Goal: Information Seeking & Learning: Learn about a topic

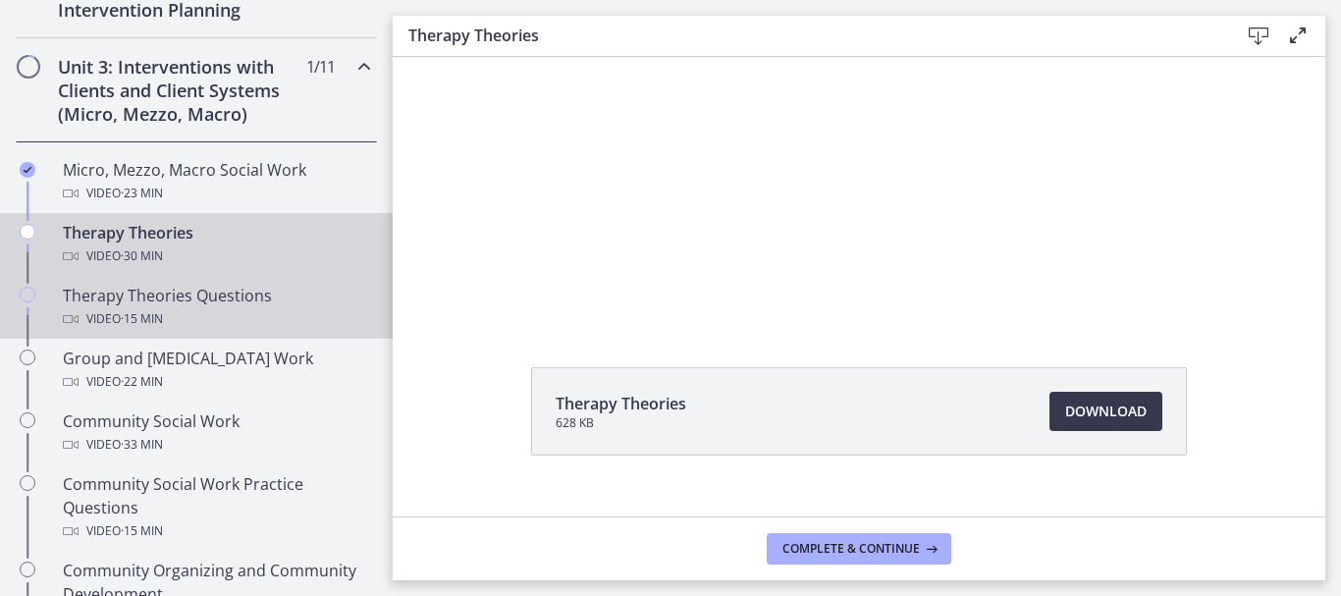
click at [163, 308] on span "· 15 min" at bounding box center [142, 319] width 42 height 24
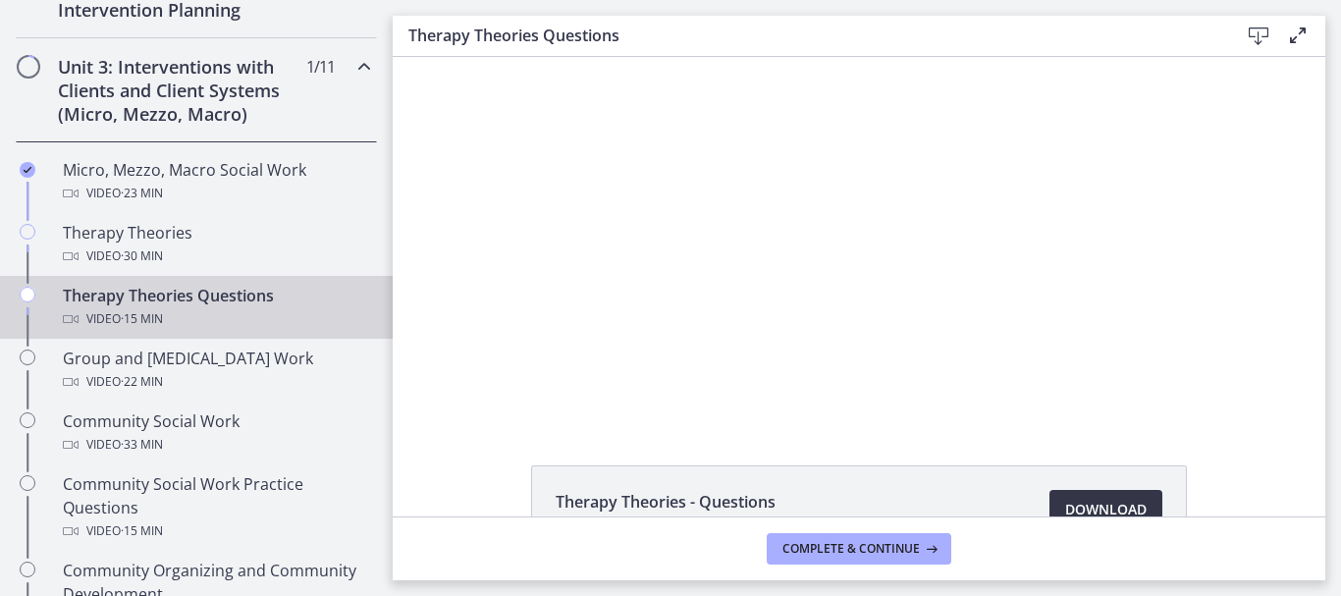
click at [1088, 502] on span "Download Opens in a new window" at bounding box center [1107, 510] width 82 height 24
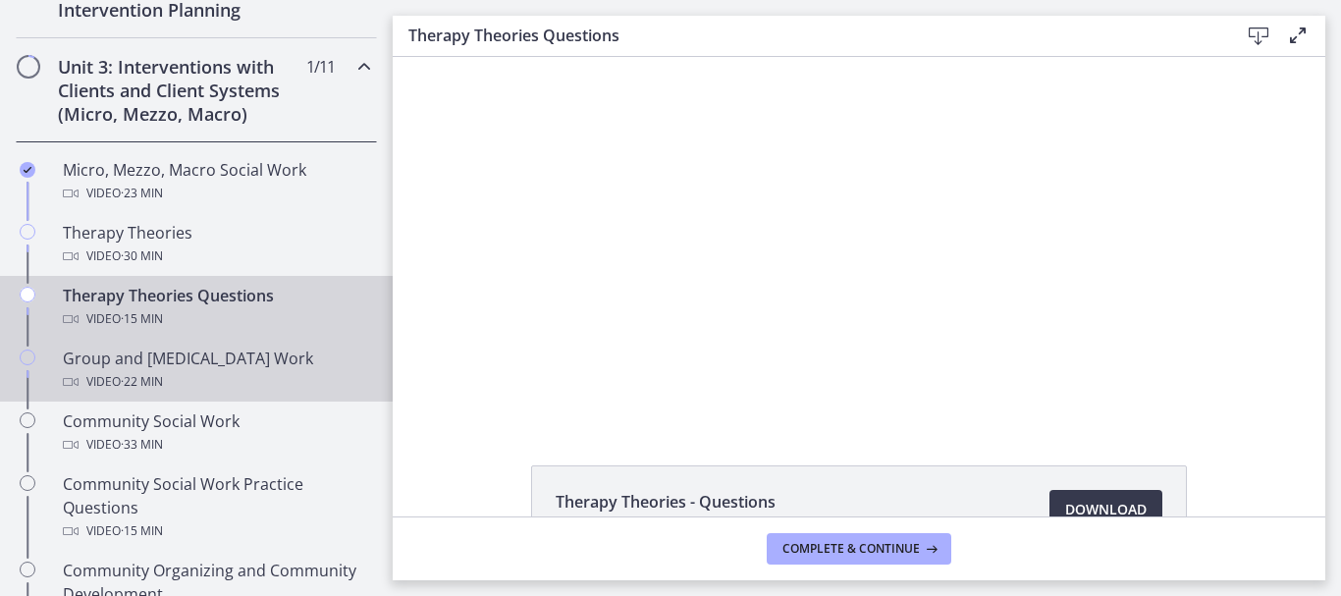
click at [211, 373] on div "Video · 22 min" at bounding box center [216, 382] width 306 height 24
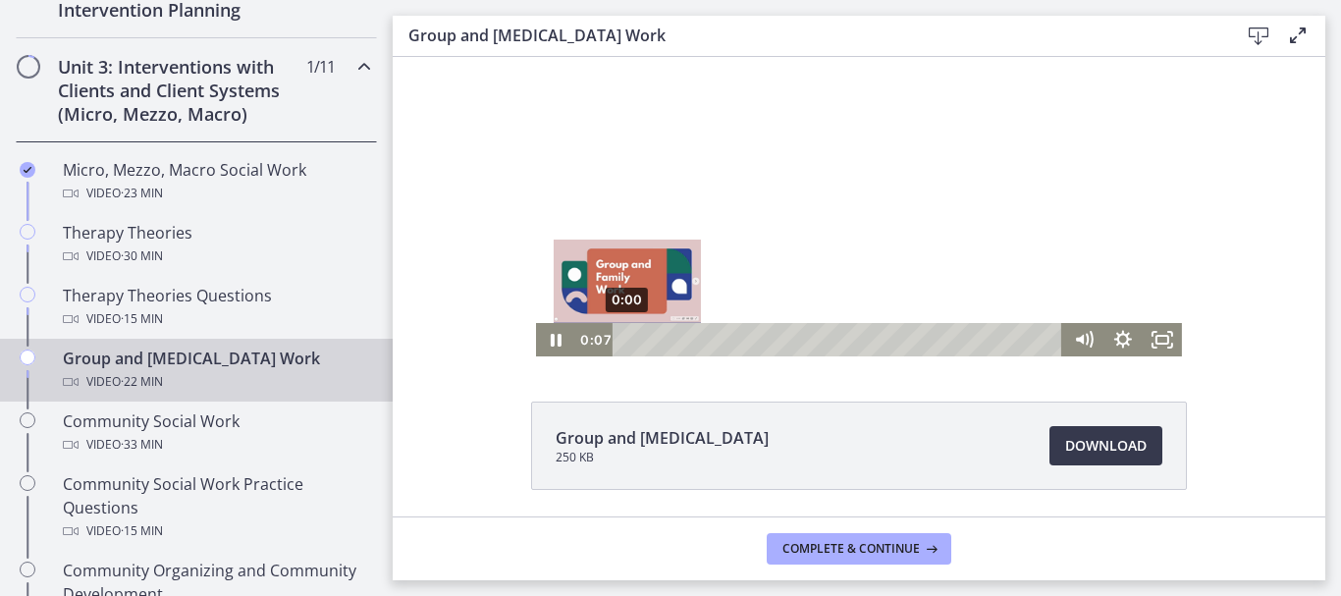
scroll to position [132, 0]
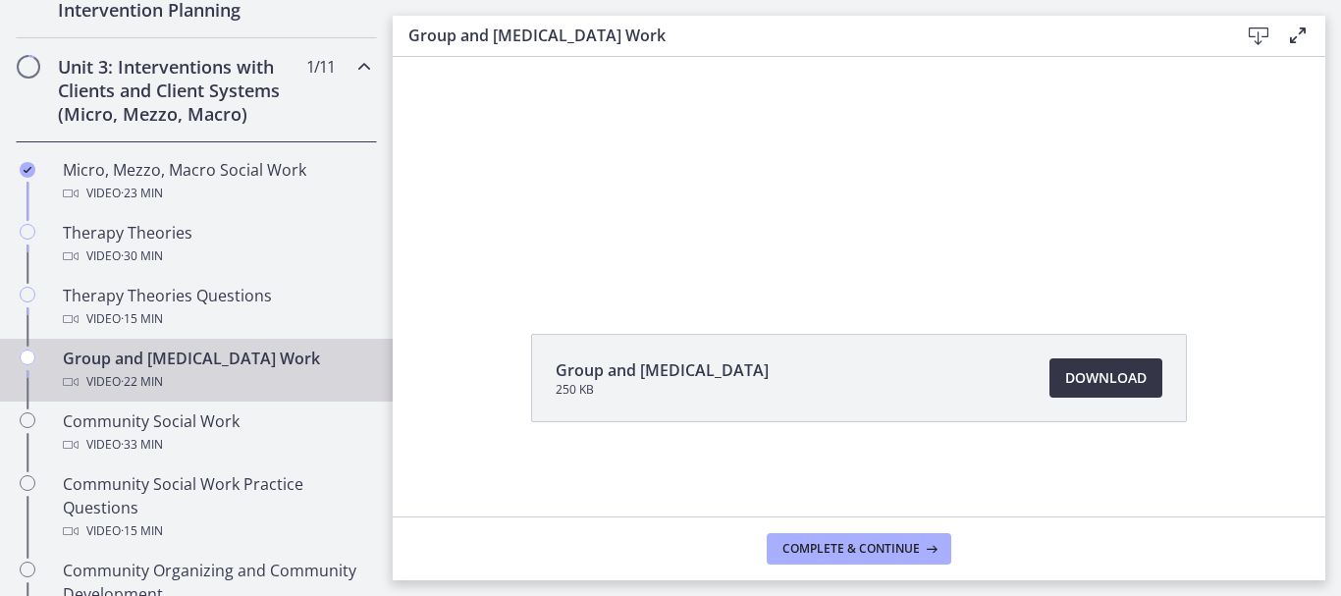
click at [1085, 379] on span "Download Opens in a new window" at bounding box center [1107, 378] width 82 height 24
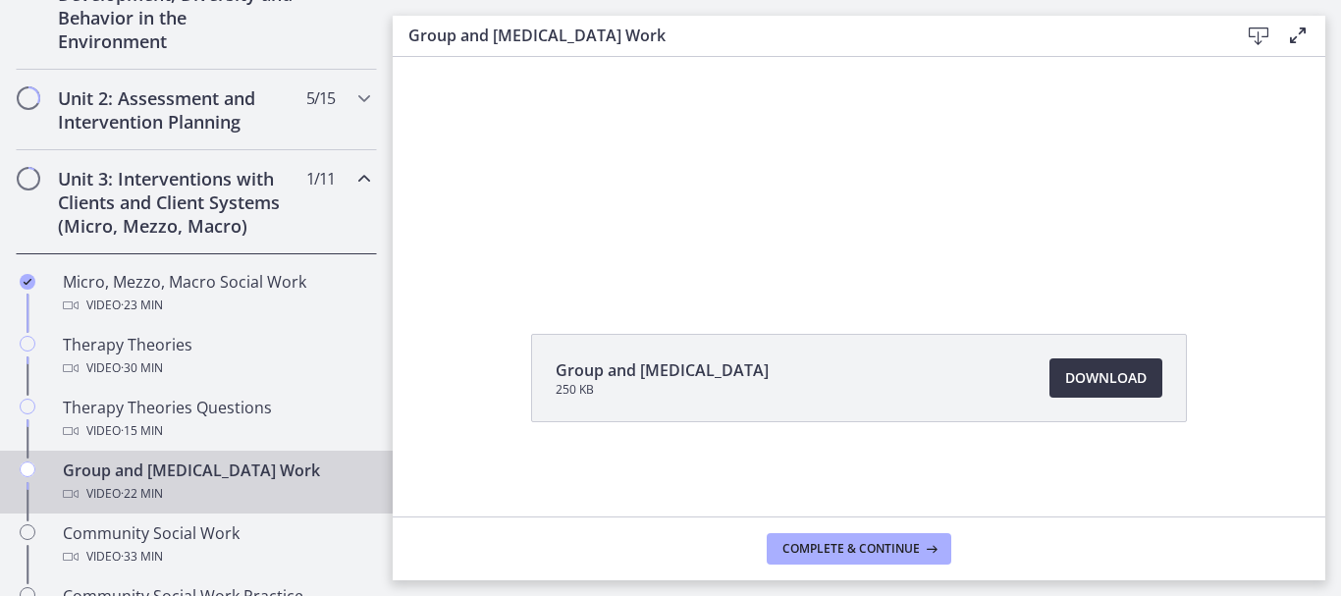
scroll to position [589, 0]
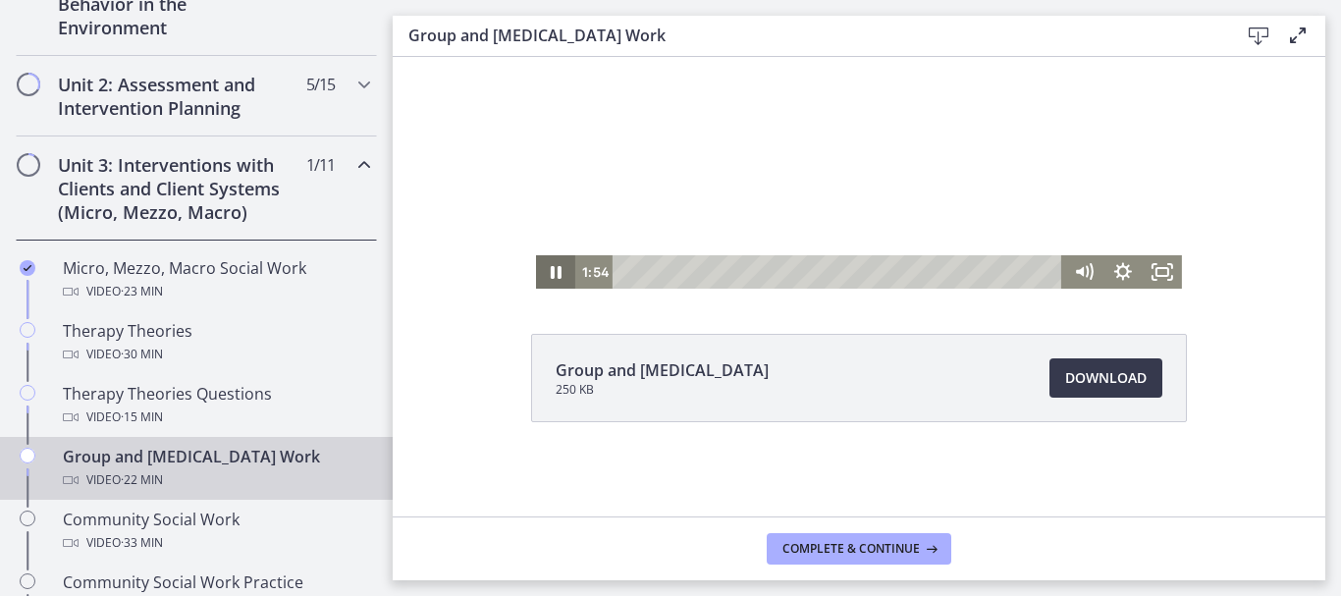
click at [551, 266] on icon "Pause" at bounding box center [556, 272] width 11 height 13
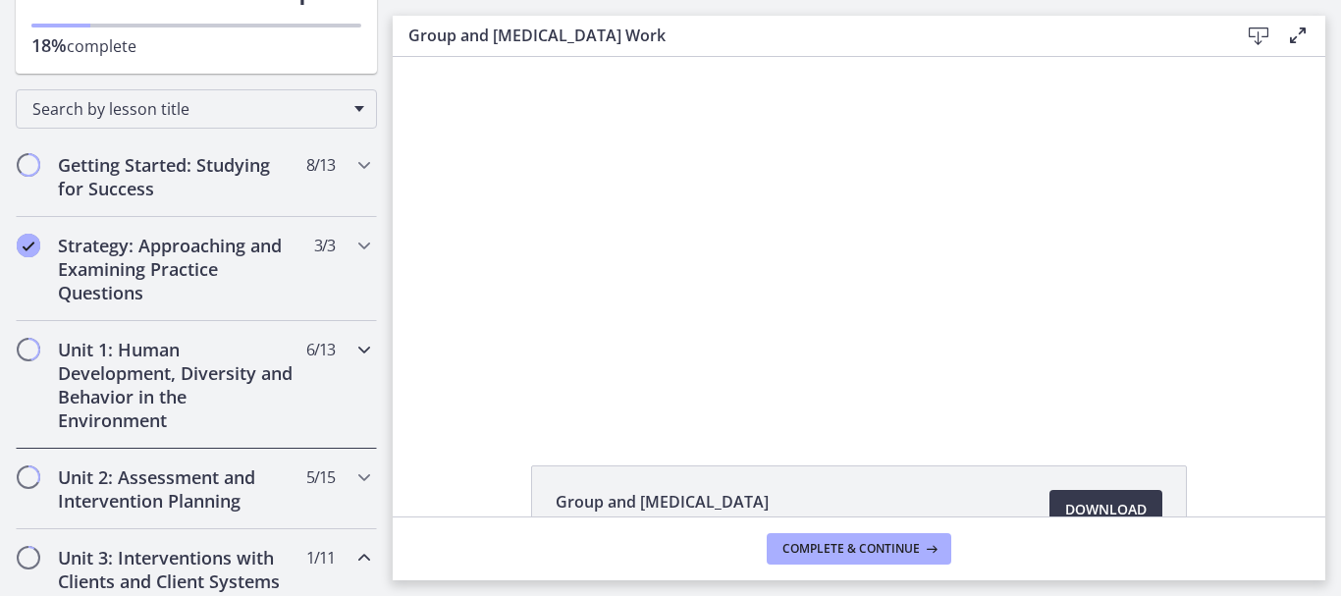
scroll to position [0, 0]
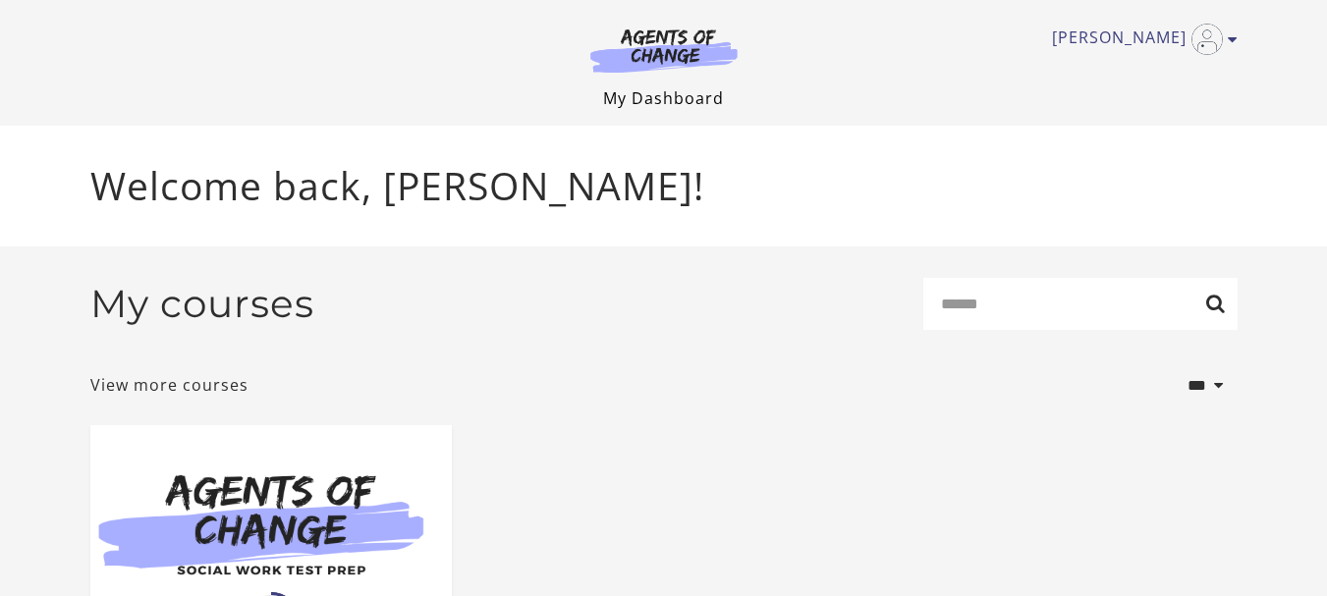
click at [672, 95] on link "My Dashboard" at bounding box center [663, 98] width 121 height 22
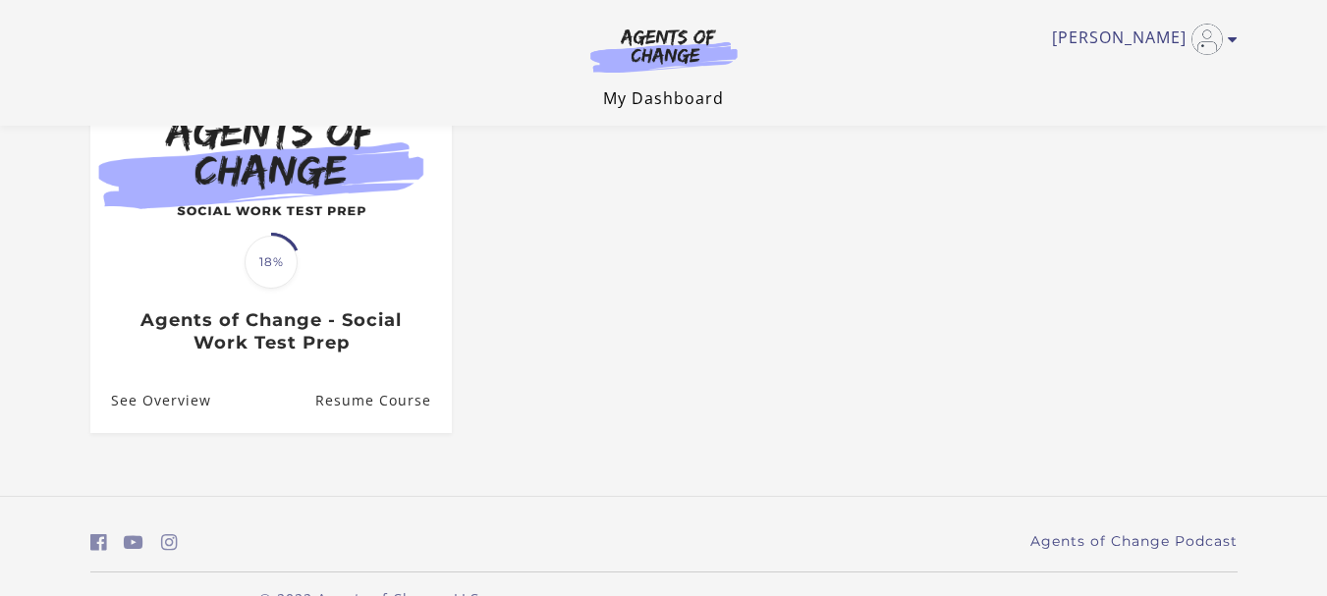
scroll to position [286, 0]
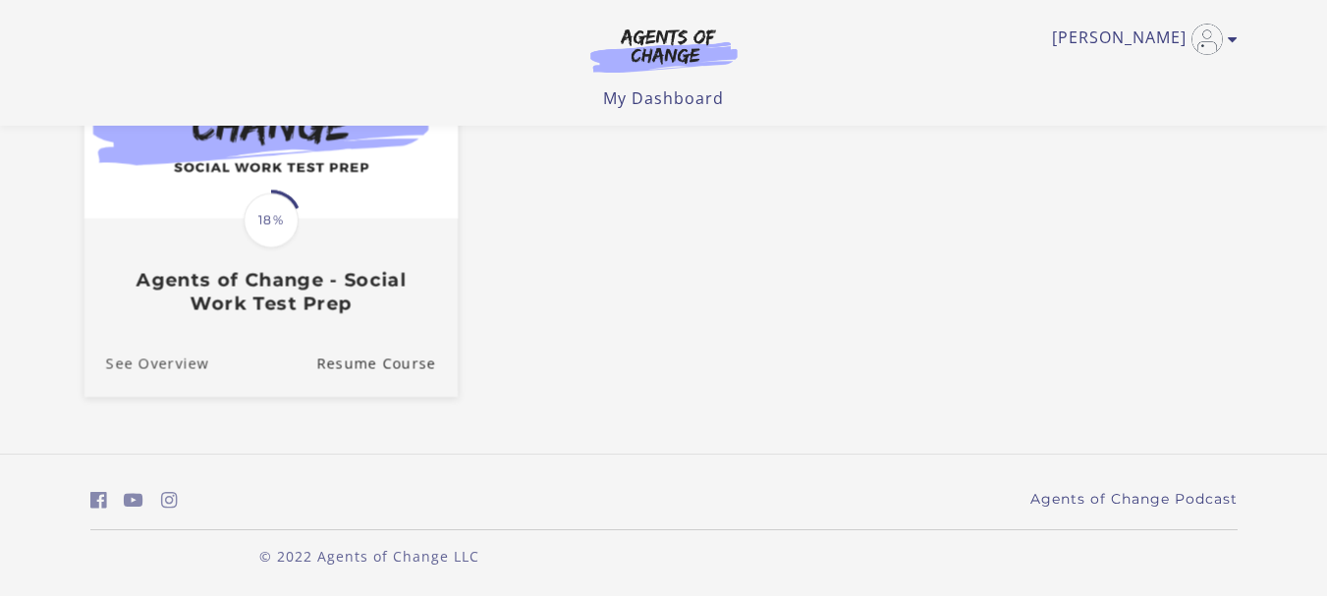
click at [179, 359] on link "See Overview" at bounding box center [145, 364] width 125 height 66
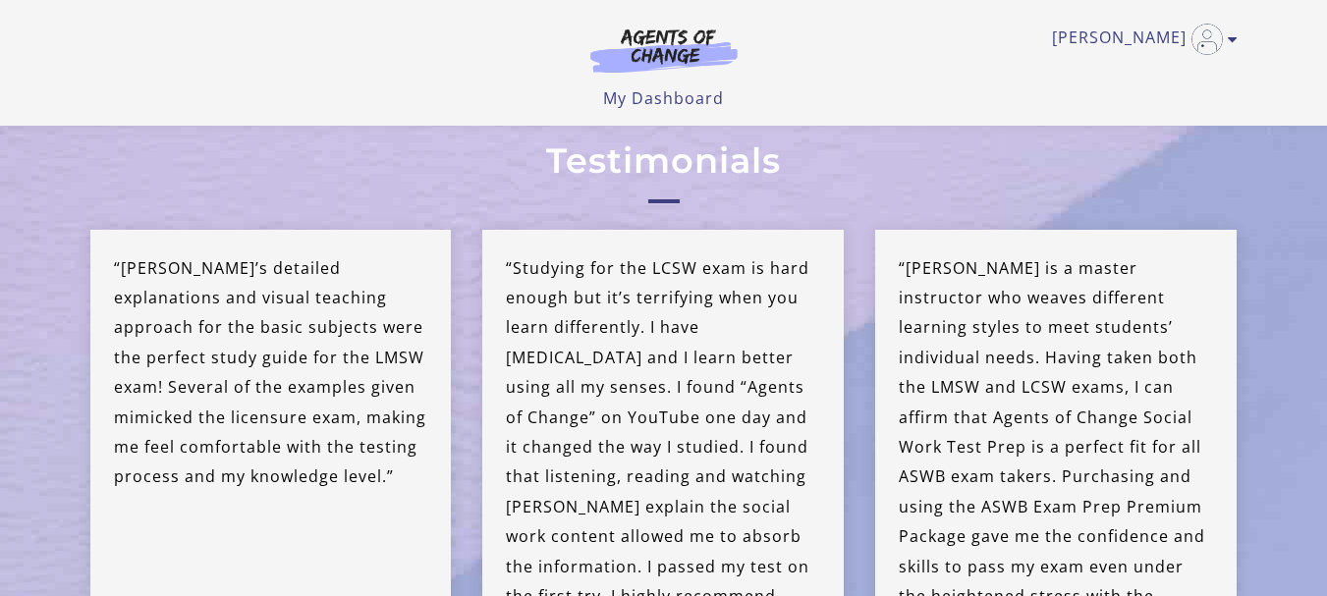
scroll to position [4611, 0]
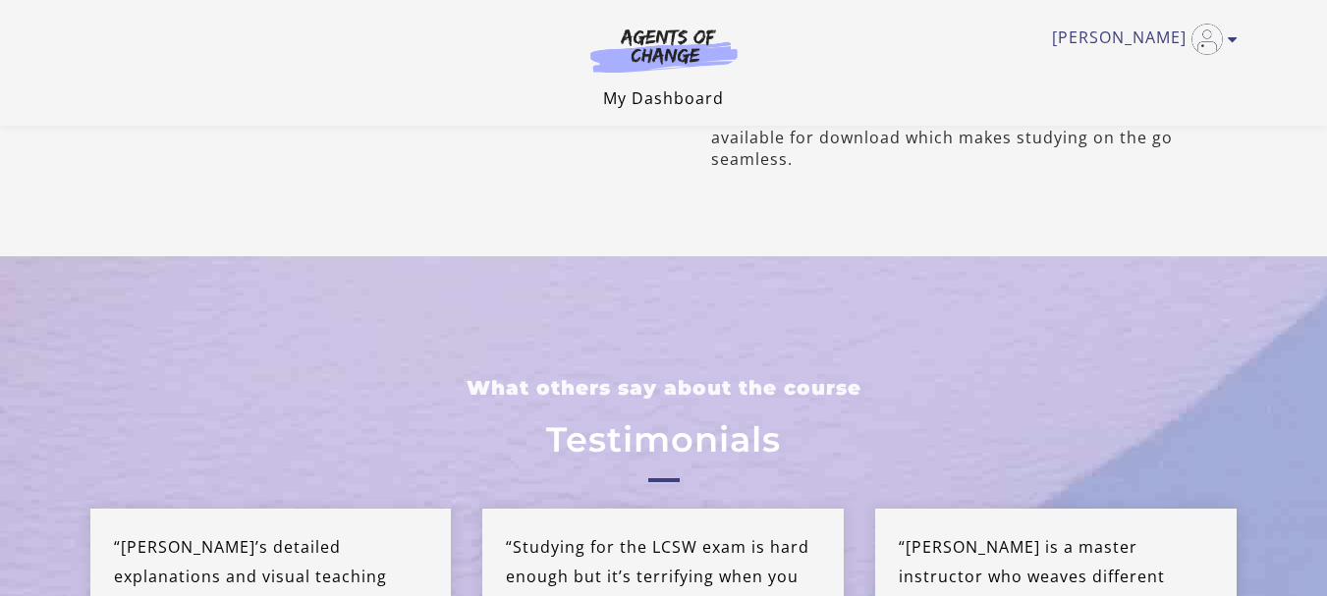
click at [676, 91] on link "My Dashboard" at bounding box center [663, 98] width 121 height 22
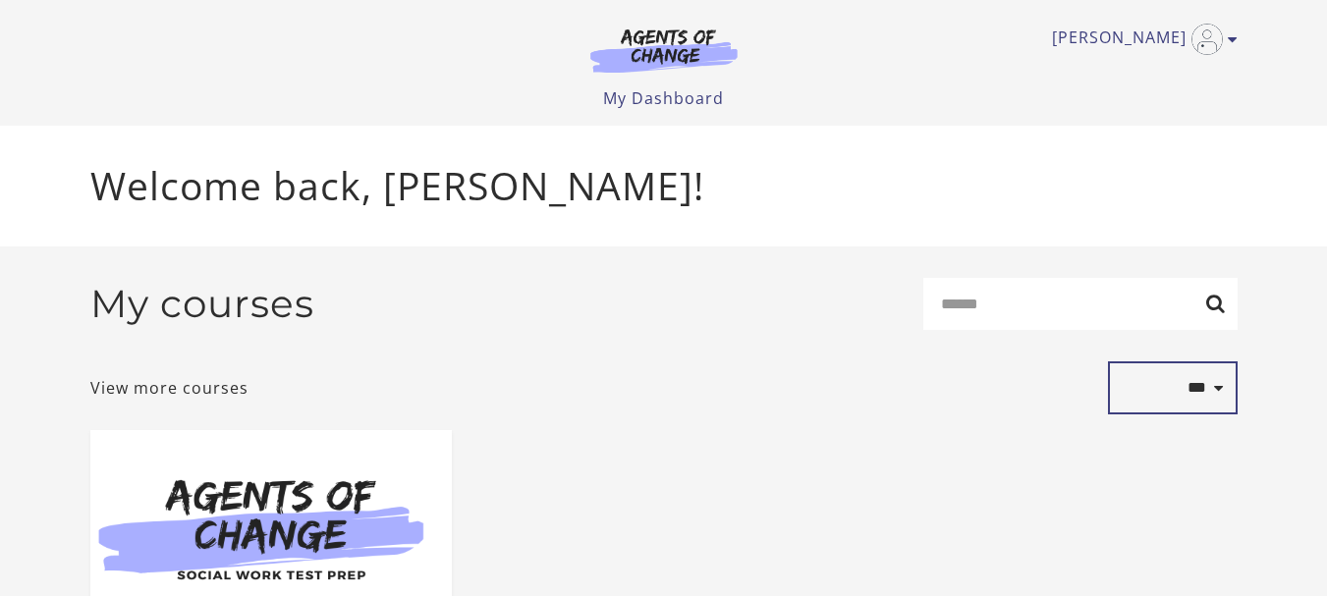
click at [1219, 390] on select "**********" at bounding box center [1173, 387] width 130 height 53
click at [856, 397] on div "**********" at bounding box center [663, 387] width 1147 height 53
click at [211, 390] on link "View more courses" at bounding box center [169, 388] width 158 height 24
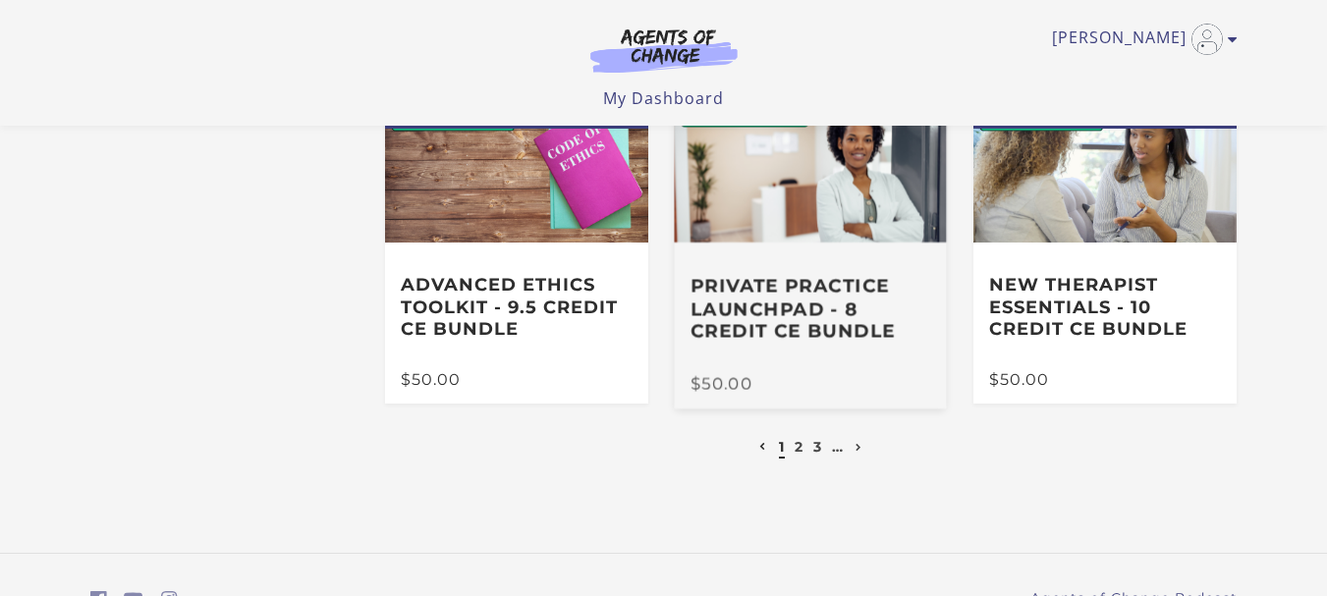
scroll to position [595, 0]
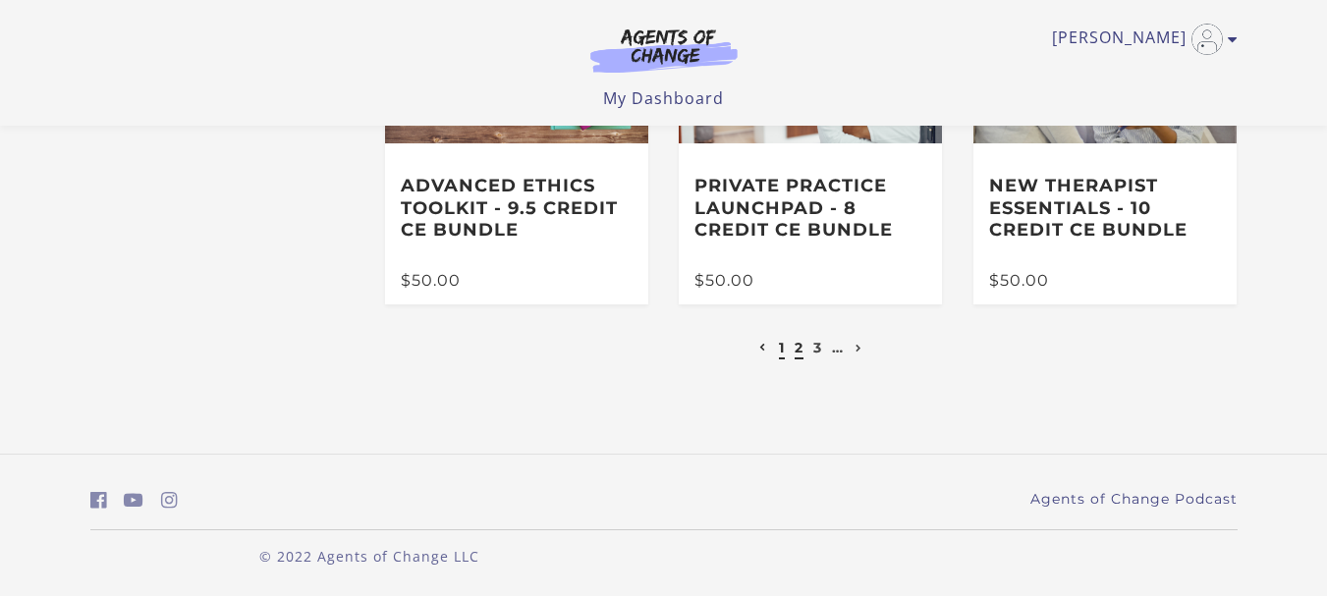
click at [798, 347] on link "2" at bounding box center [798, 348] width 9 height 18
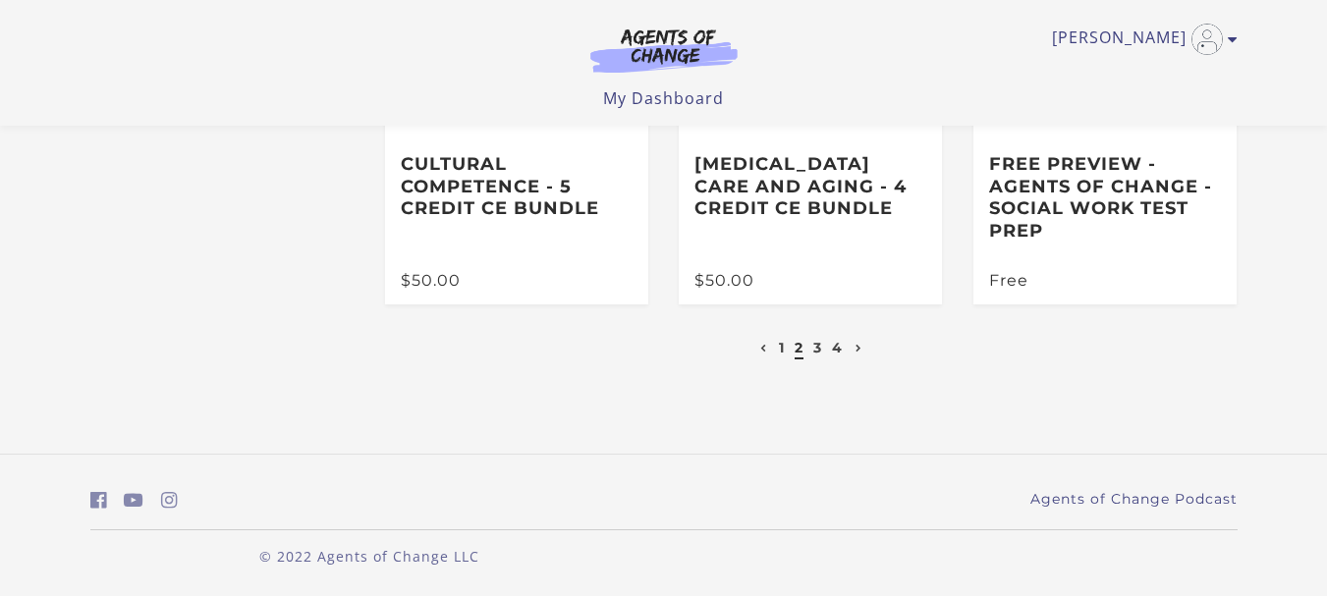
scroll to position [595, 0]
click at [816, 347] on link "3" at bounding box center [817, 348] width 9 height 18
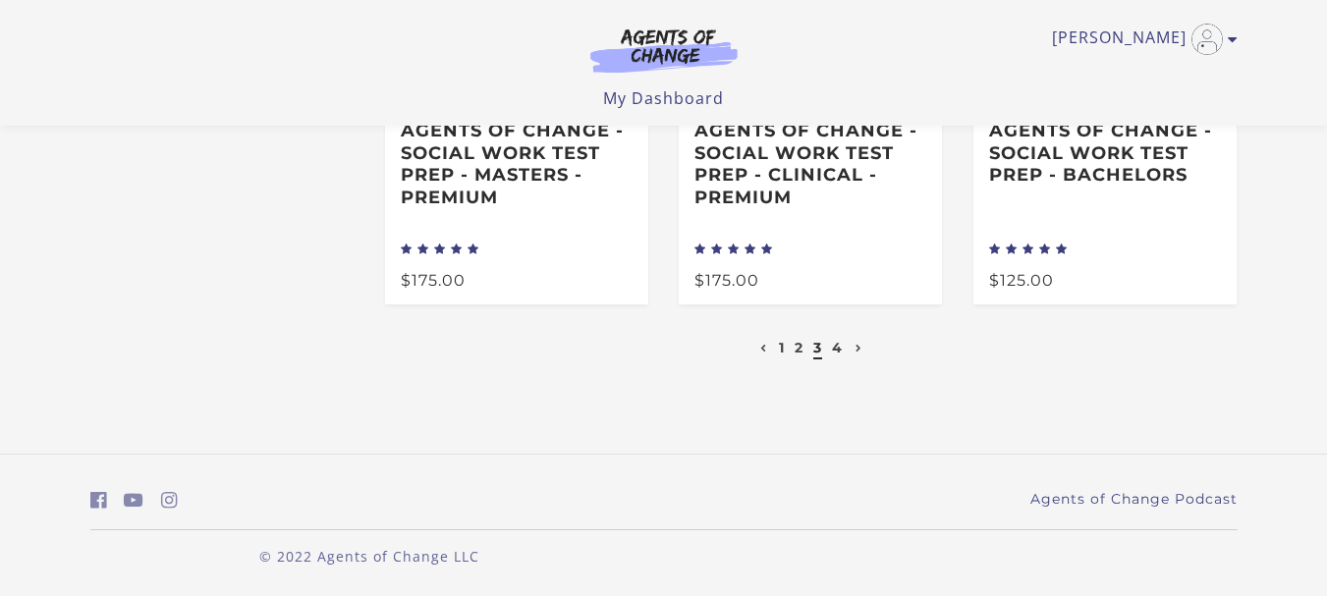
scroll to position [628, 0]
click at [838, 345] on link "4" at bounding box center [837, 348] width 11 height 18
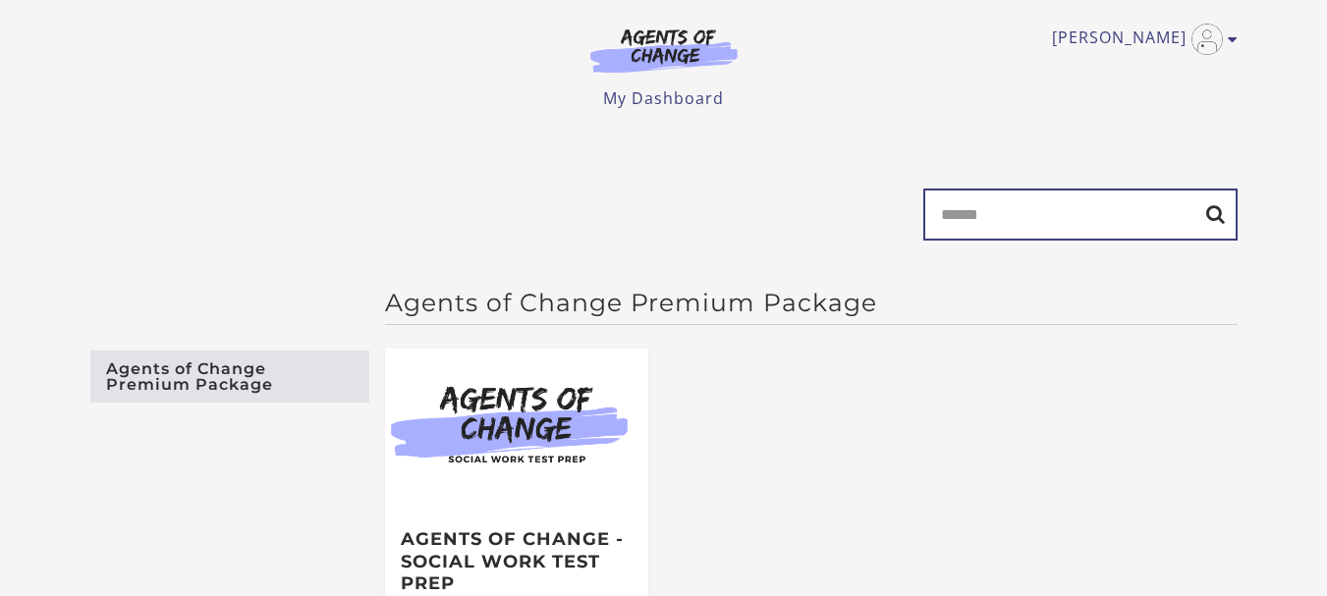
click at [974, 214] on input "Search" at bounding box center [1080, 215] width 314 height 52
type input "*****"
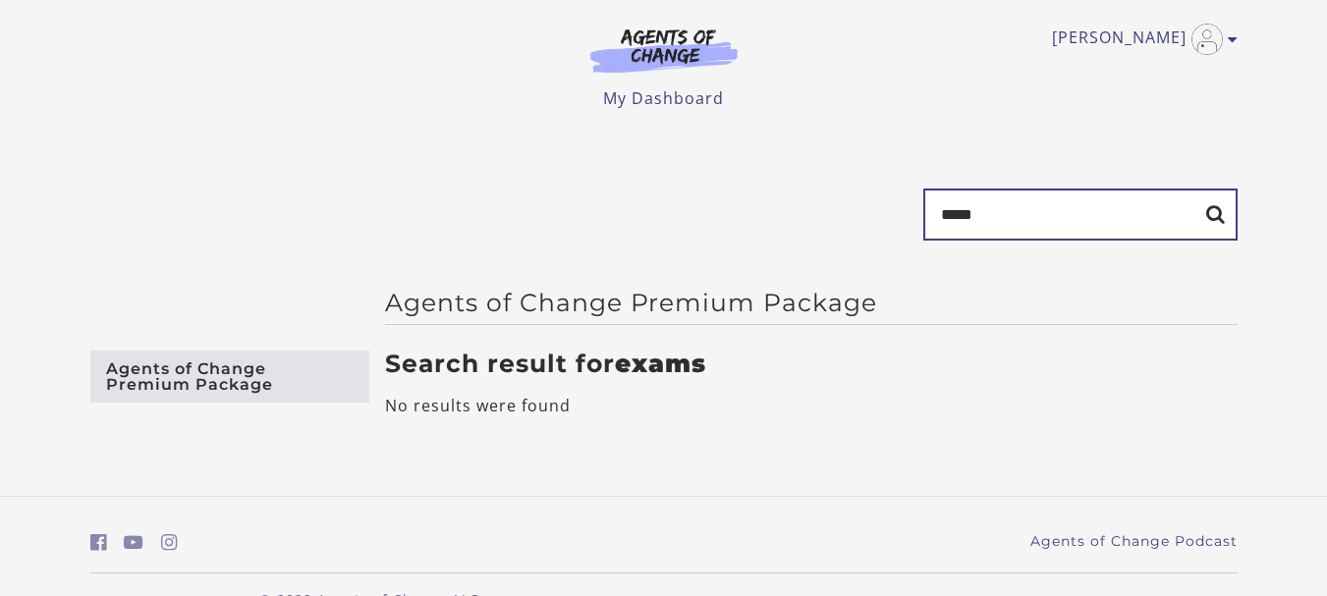
click at [1001, 216] on input "*****" at bounding box center [1080, 215] width 314 height 52
type input "*"
type input "**********"
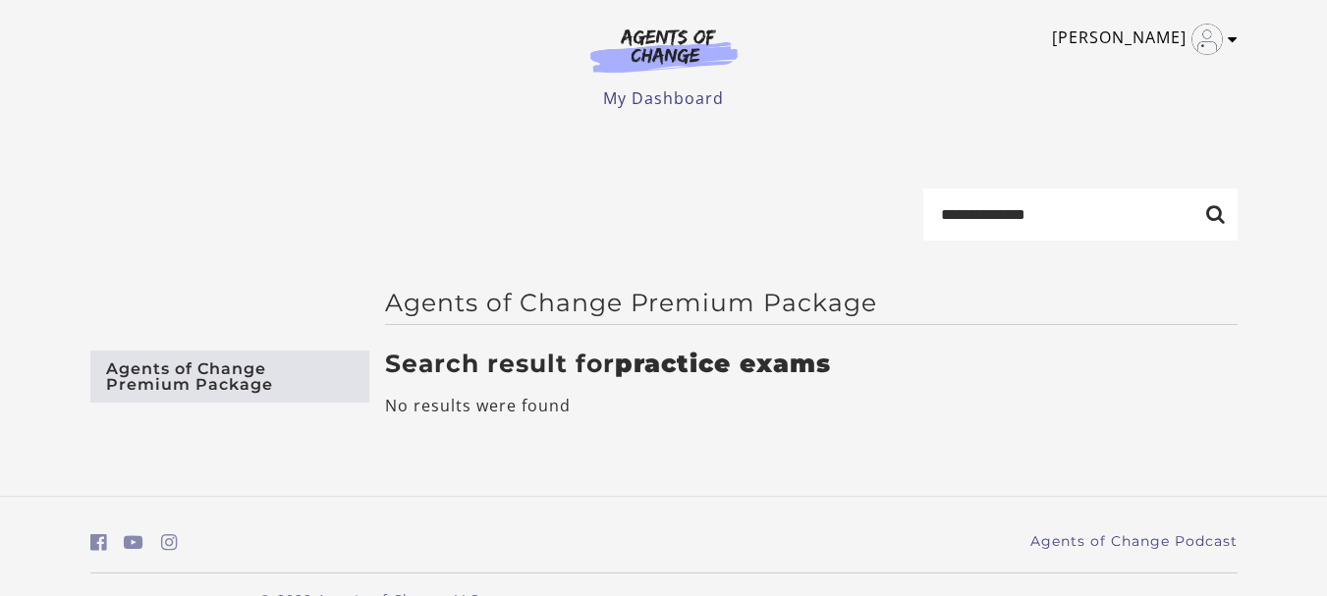
click at [1228, 31] on icon "Toggle menu" at bounding box center [1233, 39] width 10 height 16
click at [935, 103] on ul "My Dashboard My Account Support Sign Out" at bounding box center [663, 98] width 1147 height 24
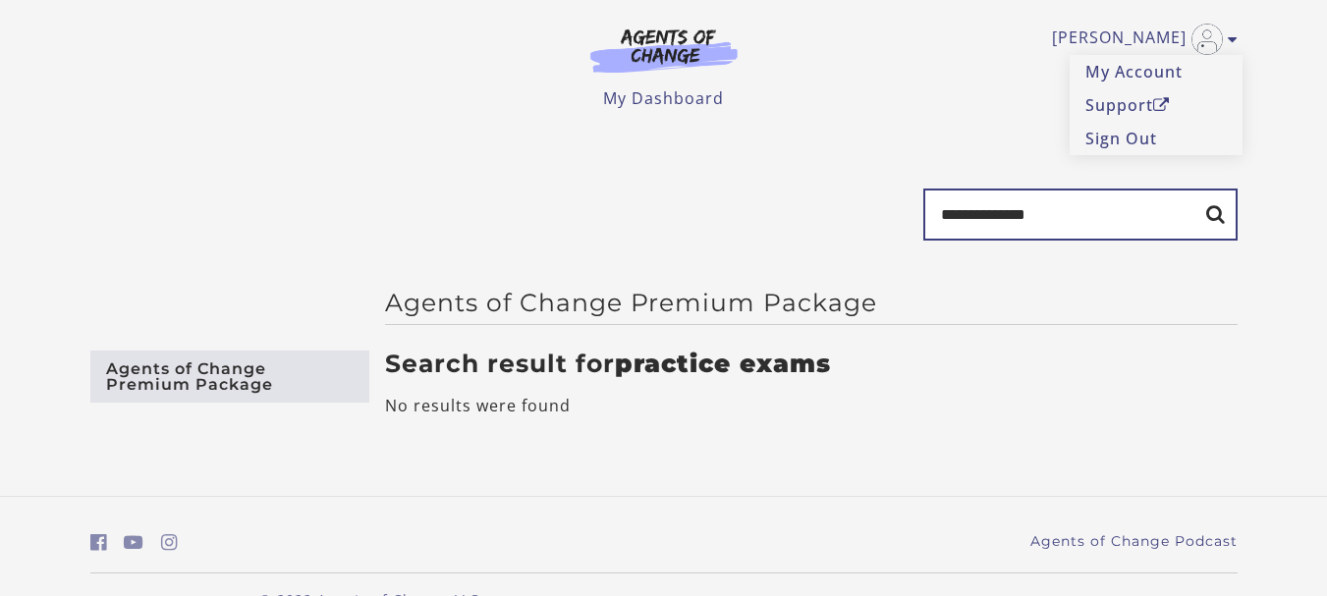
click at [1056, 222] on input "**********" at bounding box center [1080, 215] width 314 height 52
type input "*"
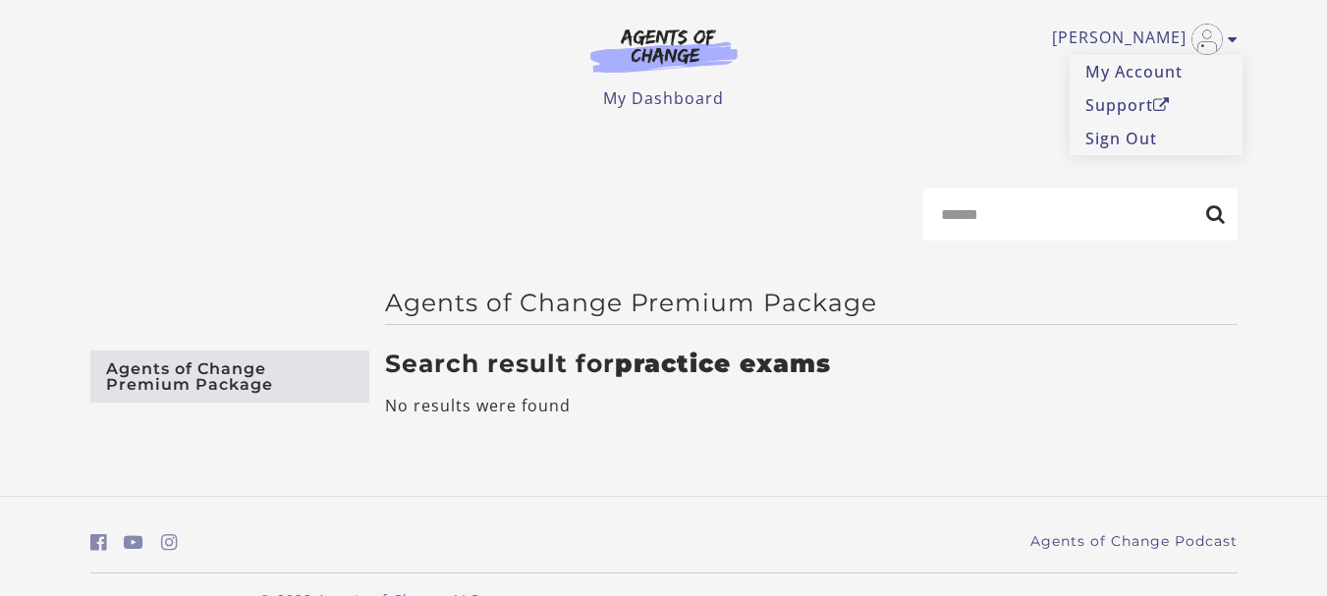
click at [908, 146] on main "Search Agents of Change Premium Package Agents of Change Premium Package Search…" at bounding box center [663, 311] width 1327 height 370
click at [652, 93] on link "My Dashboard" at bounding box center [663, 98] width 121 height 22
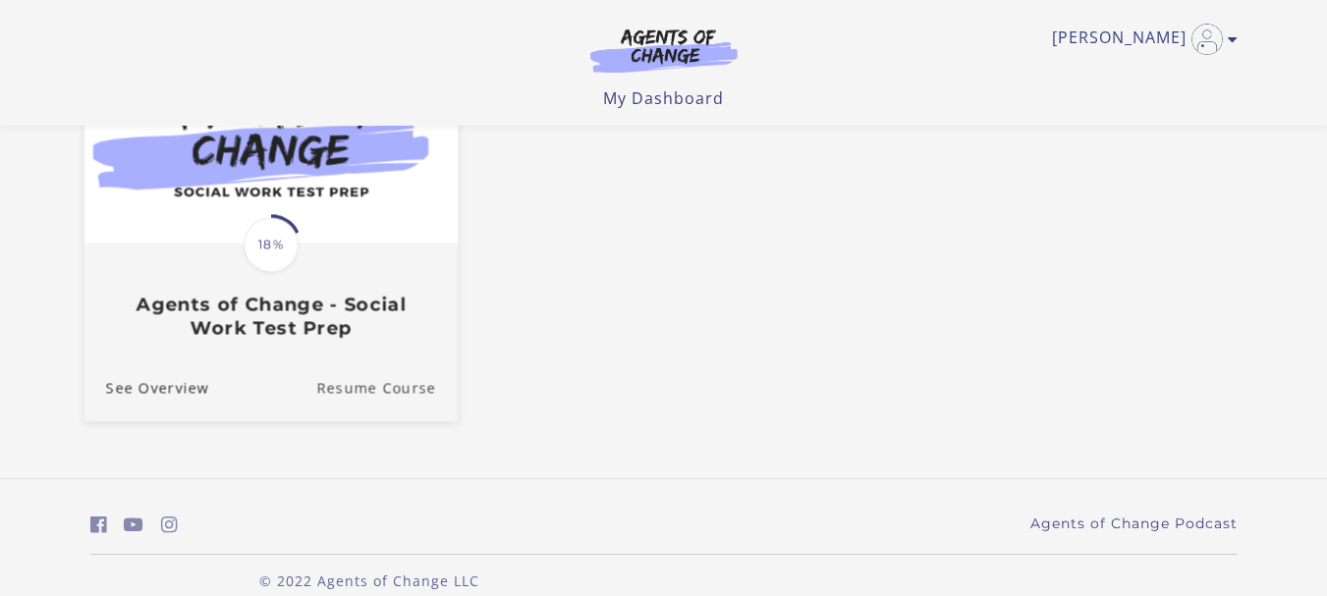
scroll to position [286, 0]
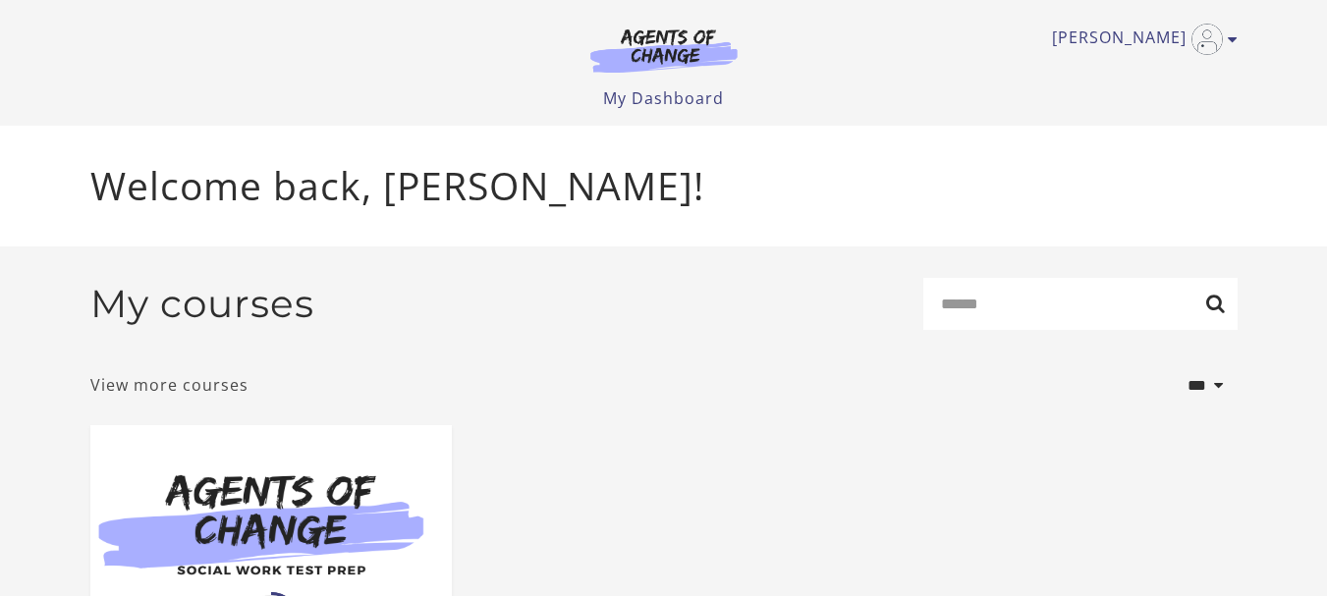
click at [167, 390] on link "View more courses" at bounding box center [169, 385] width 158 height 24
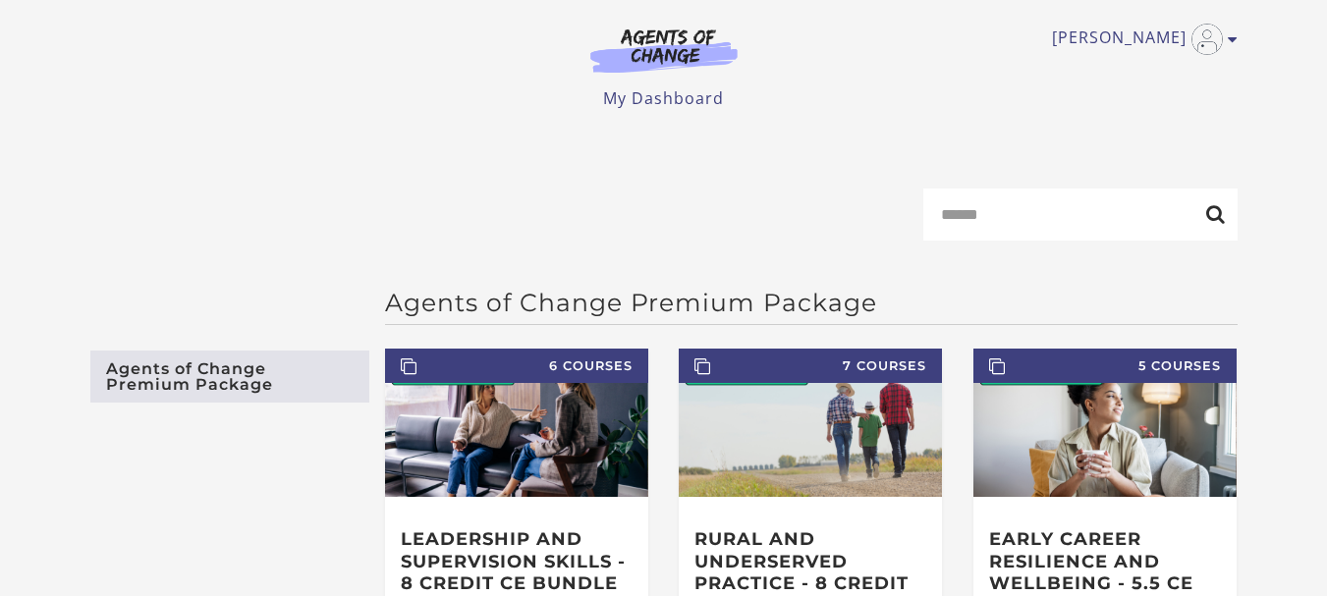
click at [209, 375] on link "Agents of Change Premium Package" at bounding box center [229, 377] width 279 height 52
click at [676, 90] on link "My Dashboard" at bounding box center [663, 98] width 121 height 22
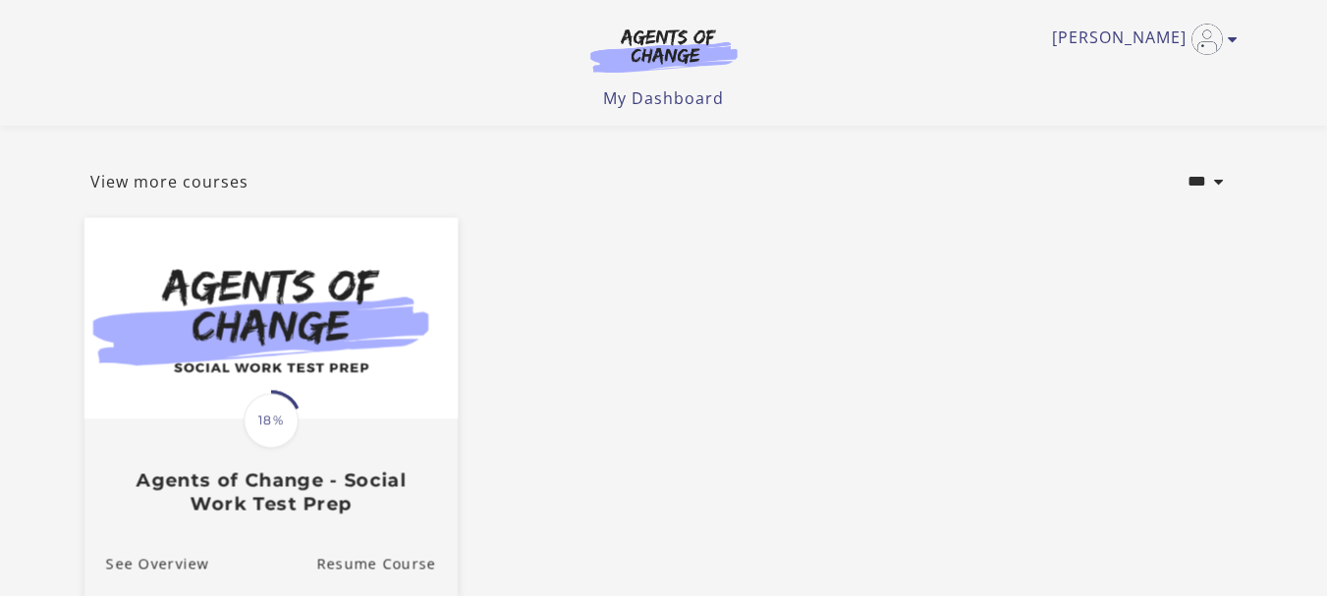
scroll to position [196, 0]
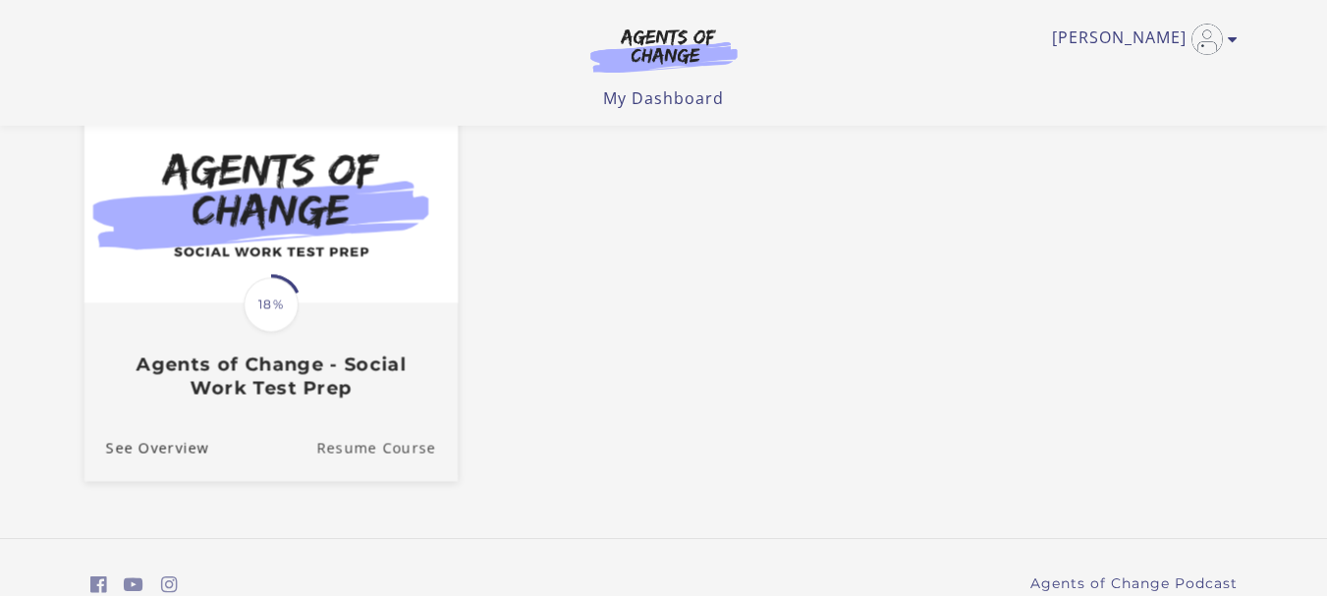
click at [376, 449] on link "Resume Course" at bounding box center [386, 448] width 141 height 66
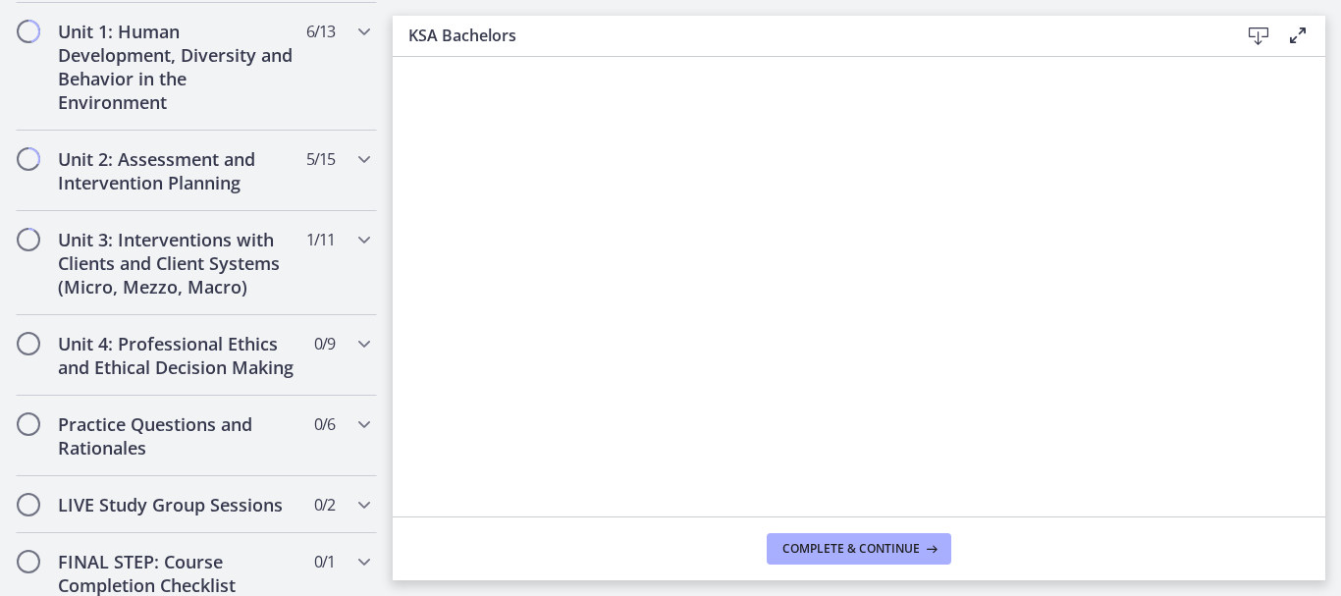
scroll to position [1412, 0]
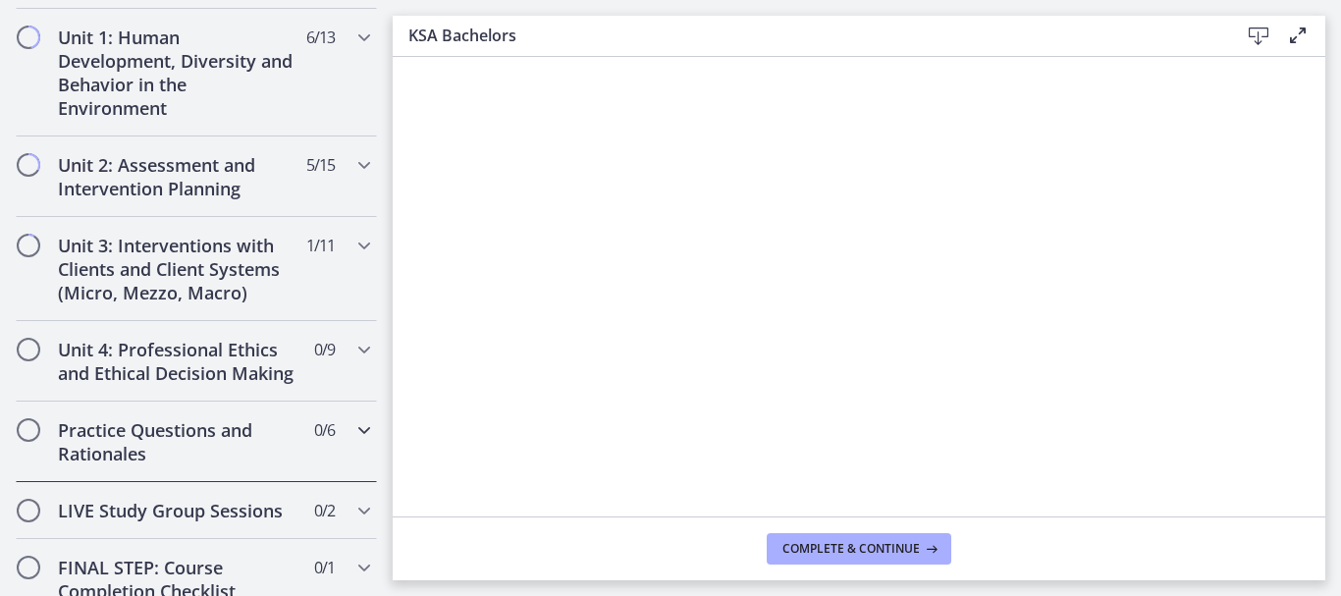
click at [353, 442] on icon "Chapters" at bounding box center [365, 430] width 24 height 24
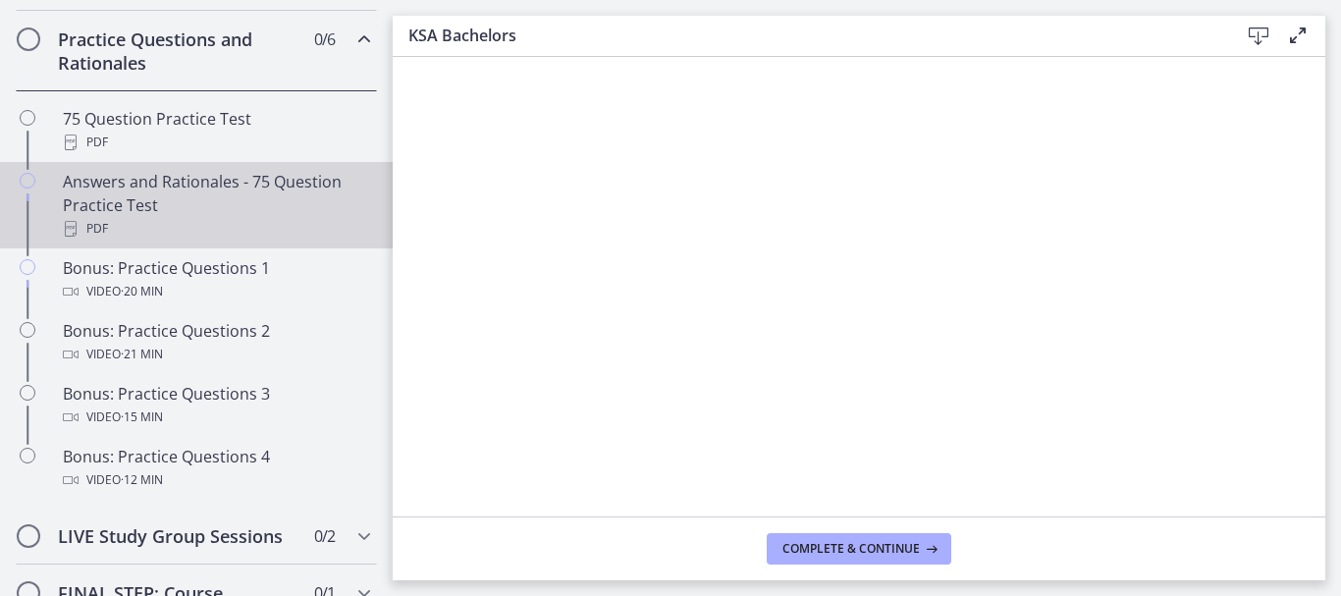
scroll to position [803, 0]
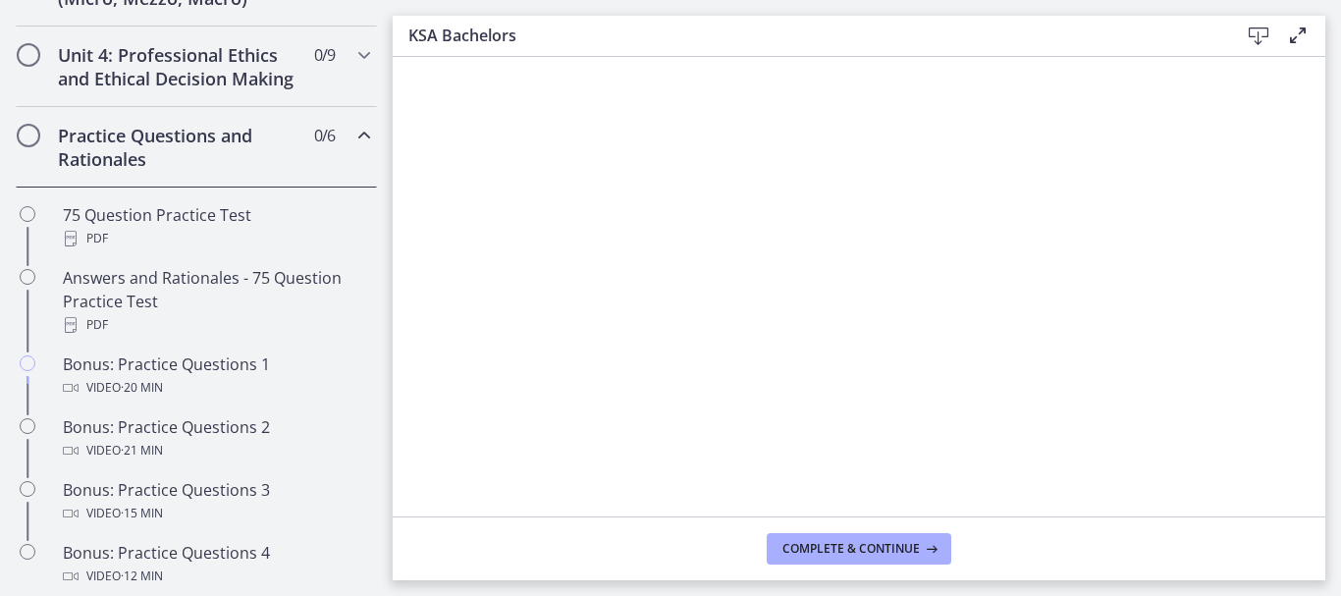
click at [331, 151] on div "Practice Questions and Rationales 0 / 6 Completed" at bounding box center [196, 147] width 361 height 81
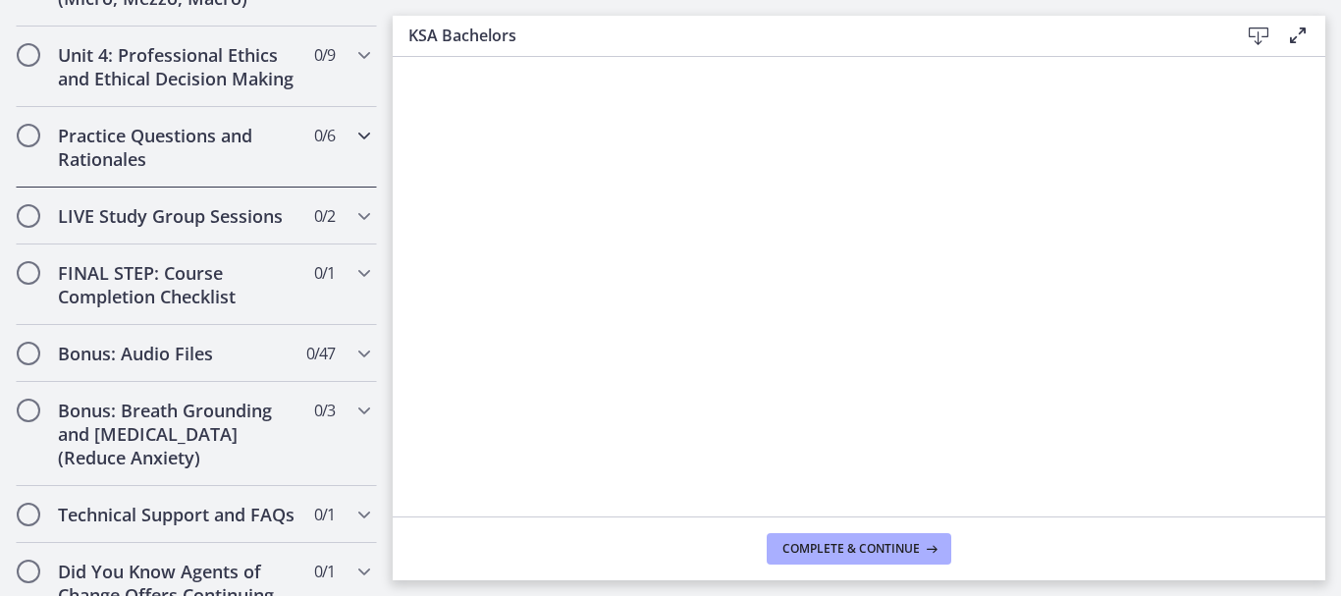
click at [353, 147] on icon "Chapters" at bounding box center [365, 136] width 24 height 24
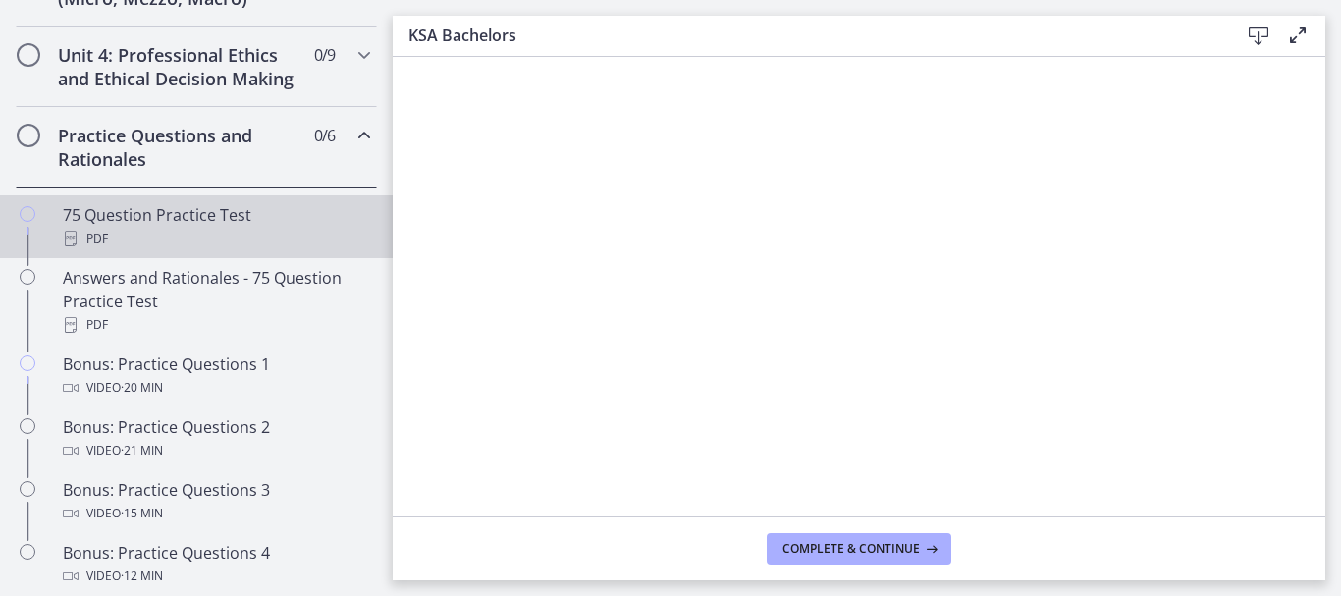
click at [190, 250] on div "PDF" at bounding box center [216, 239] width 306 height 24
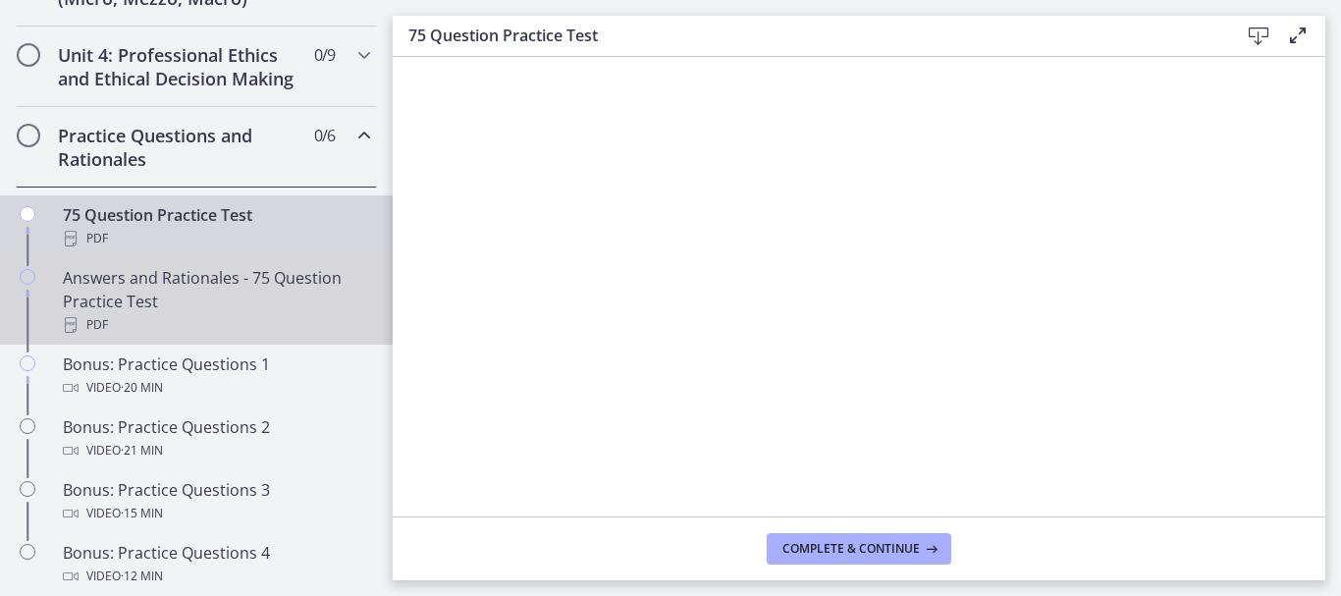
click at [207, 317] on div "Answers and Rationales - 75 Question Practice Test PDF" at bounding box center [216, 301] width 306 height 71
click at [210, 240] on div "75 Question Practice Test PDF" at bounding box center [216, 226] width 306 height 47
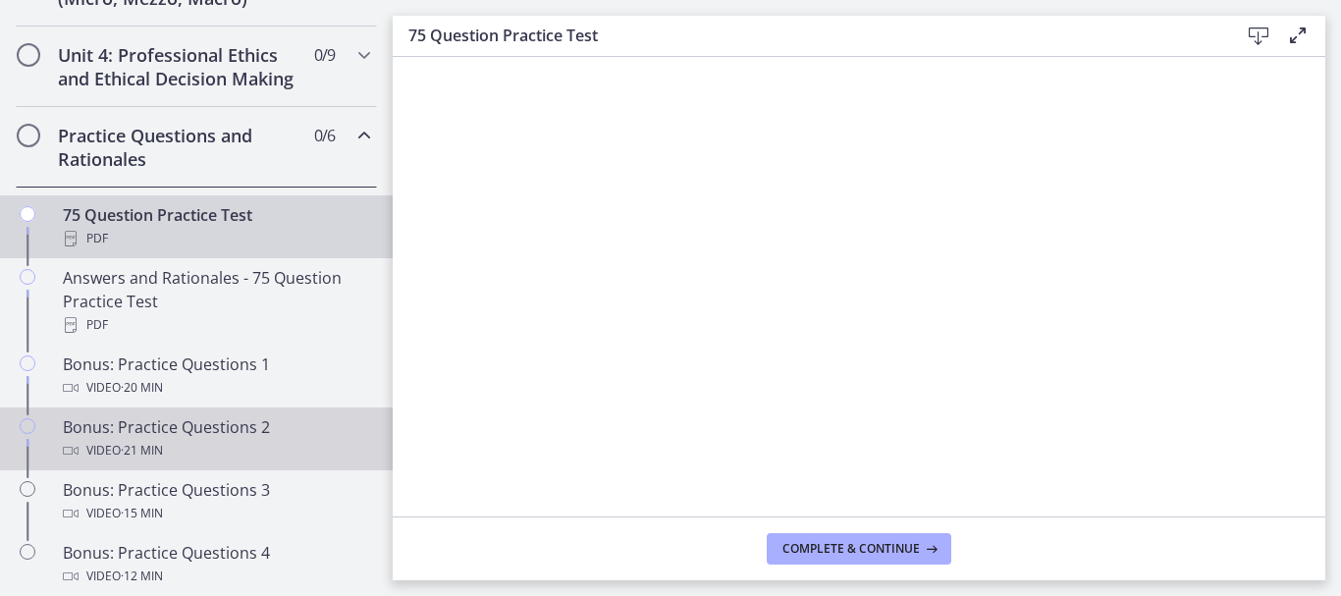
click at [213, 455] on div "Bonus: Practice Questions 2 Video · 21 min" at bounding box center [216, 438] width 306 height 47
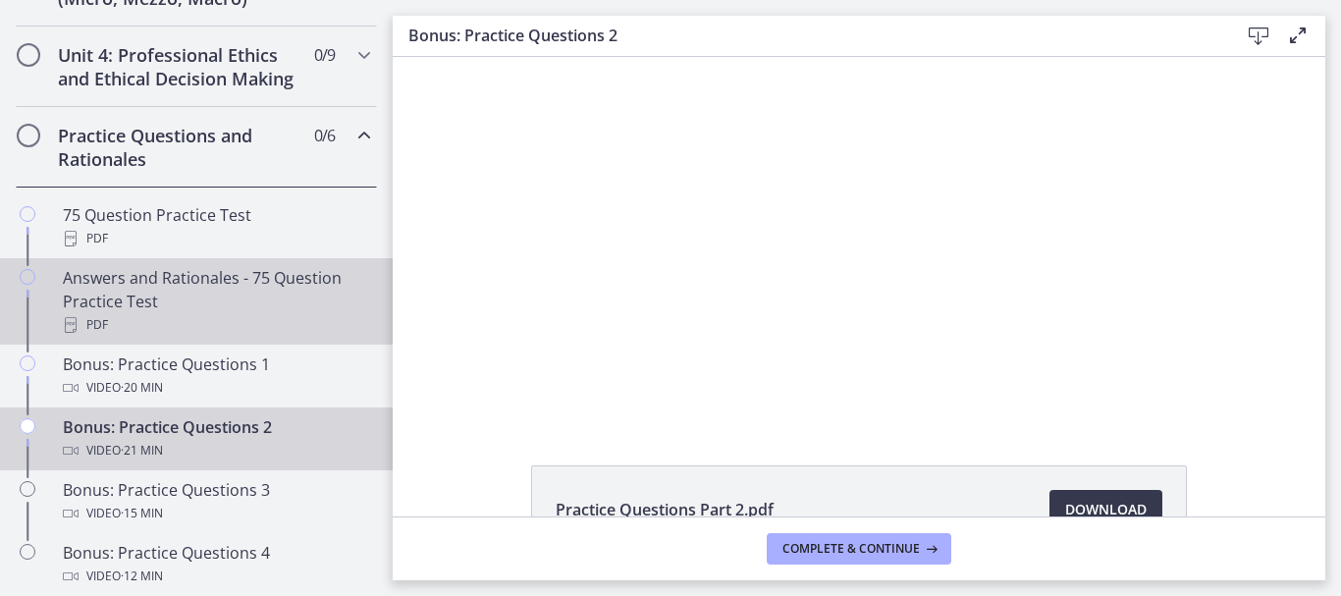
click at [188, 326] on div "Answers and Rationales - 75 Question Practice Test PDF" at bounding box center [216, 301] width 306 height 71
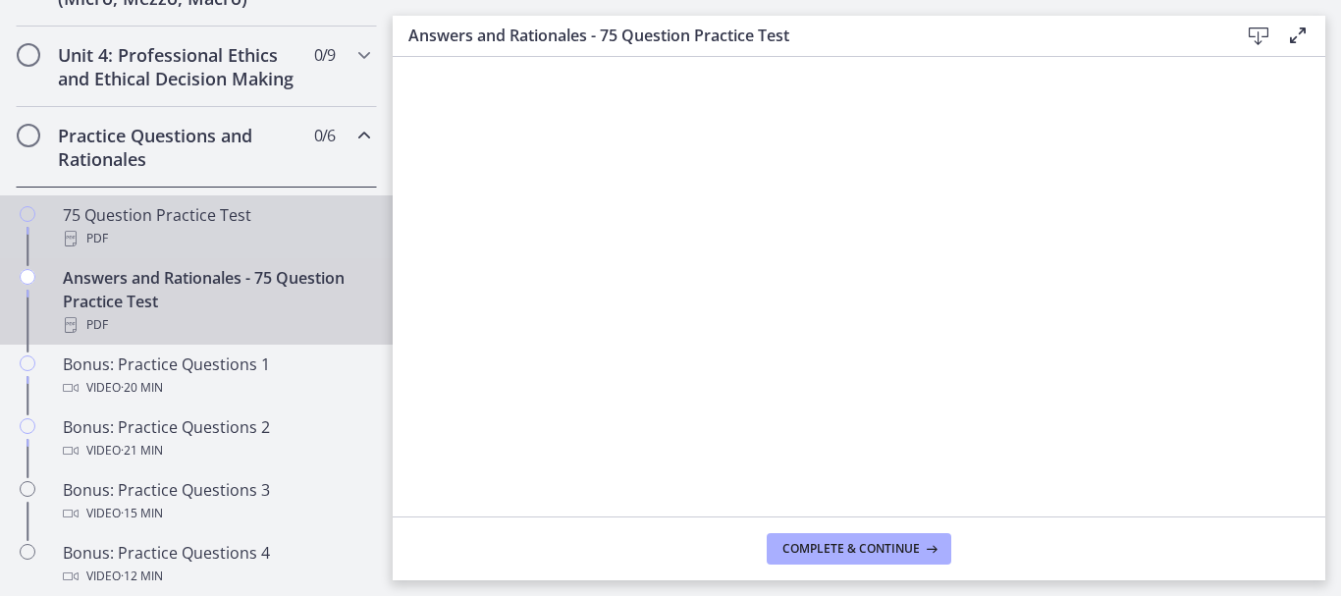
click at [173, 244] on div "75 Question Practice Test PDF" at bounding box center [216, 226] width 306 height 47
click at [167, 318] on div "Answers and Rationales - 75 Question Practice Test PDF" at bounding box center [216, 301] width 306 height 71
click at [202, 250] on div "PDF" at bounding box center [216, 239] width 306 height 24
click at [192, 311] on div "Answers and Rationales - 75 Question Practice Test PDF" at bounding box center [216, 301] width 306 height 71
click at [195, 249] on div "75 Question Practice Test PDF" at bounding box center [216, 226] width 306 height 47
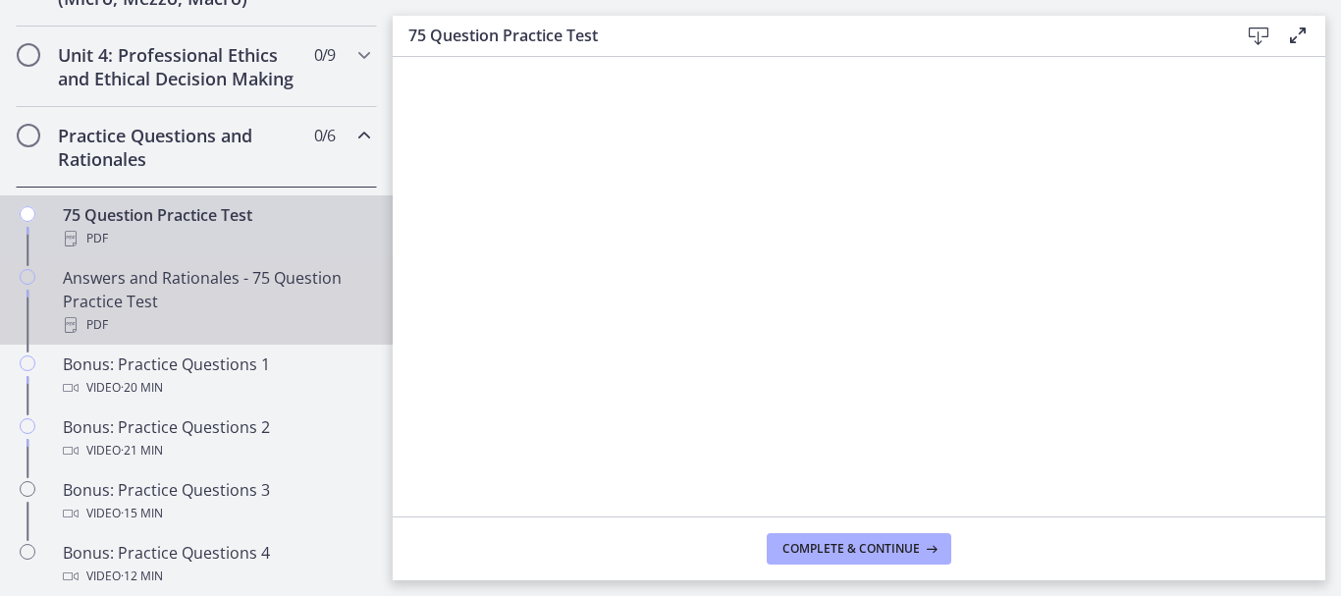
click at [153, 312] on div "Answers and Rationales - 75 Question Practice Test PDF" at bounding box center [216, 301] width 306 height 71
click at [222, 243] on div "75 Question Practice Test PDF" at bounding box center [216, 226] width 306 height 47
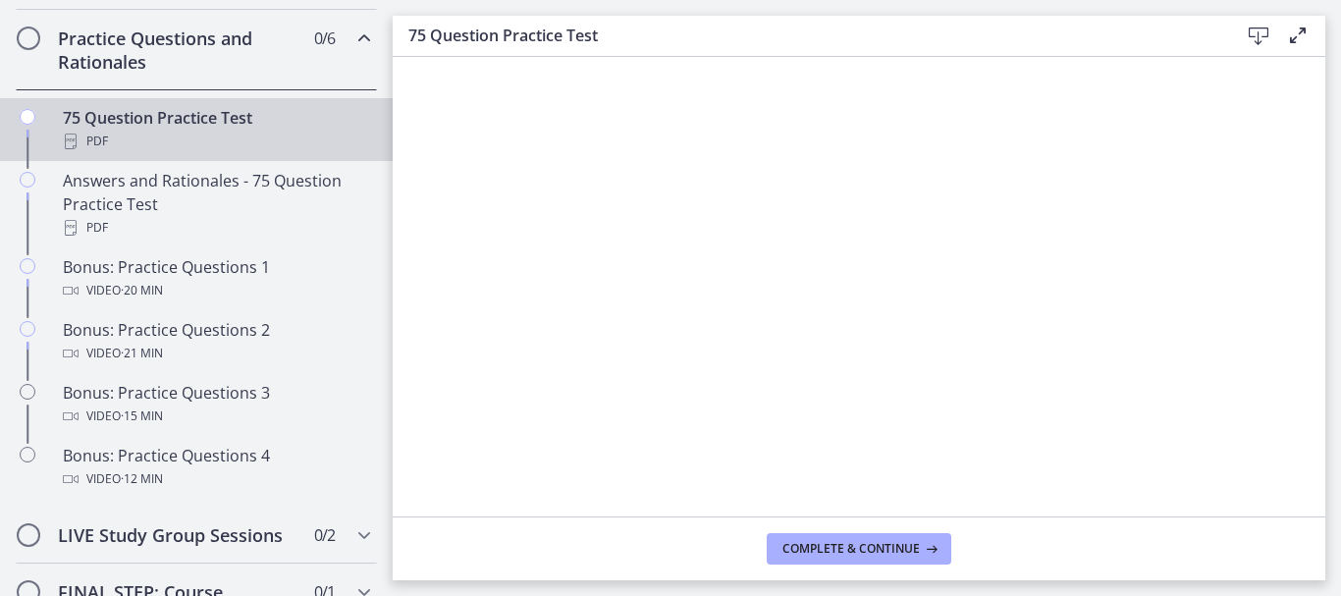
scroll to position [902, 0]
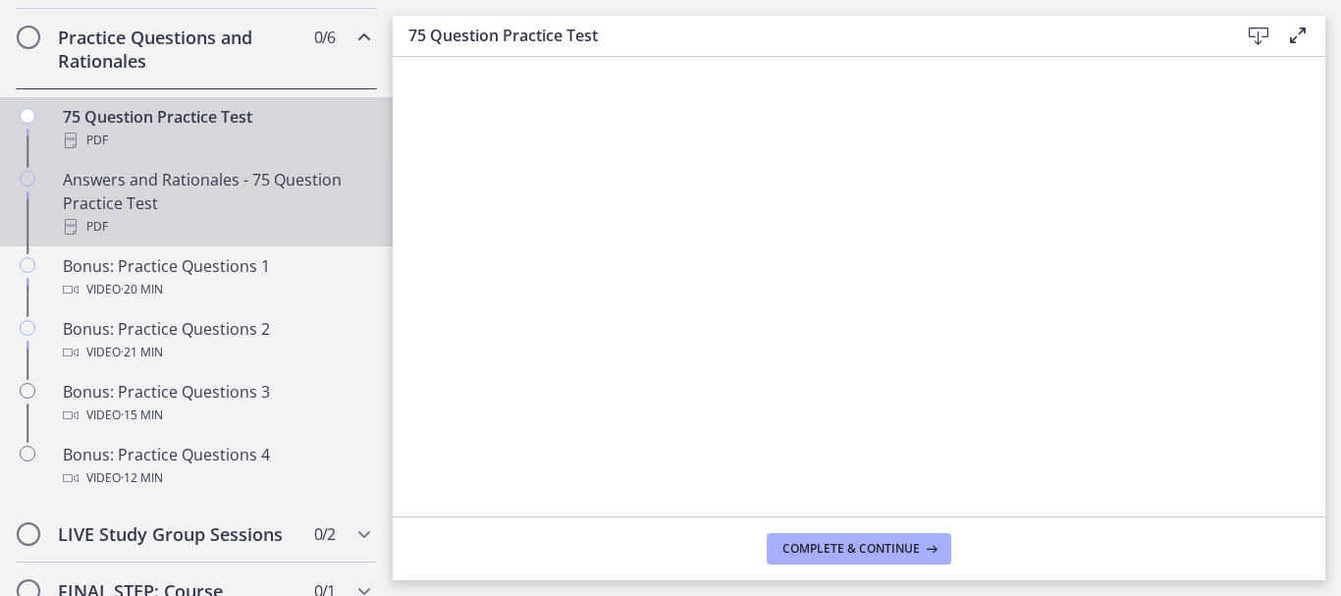
click at [211, 221] on div "Answers and Rationales - 75 Question Practice Test PDF" at bounding box center [216, 203] width 306 height 71
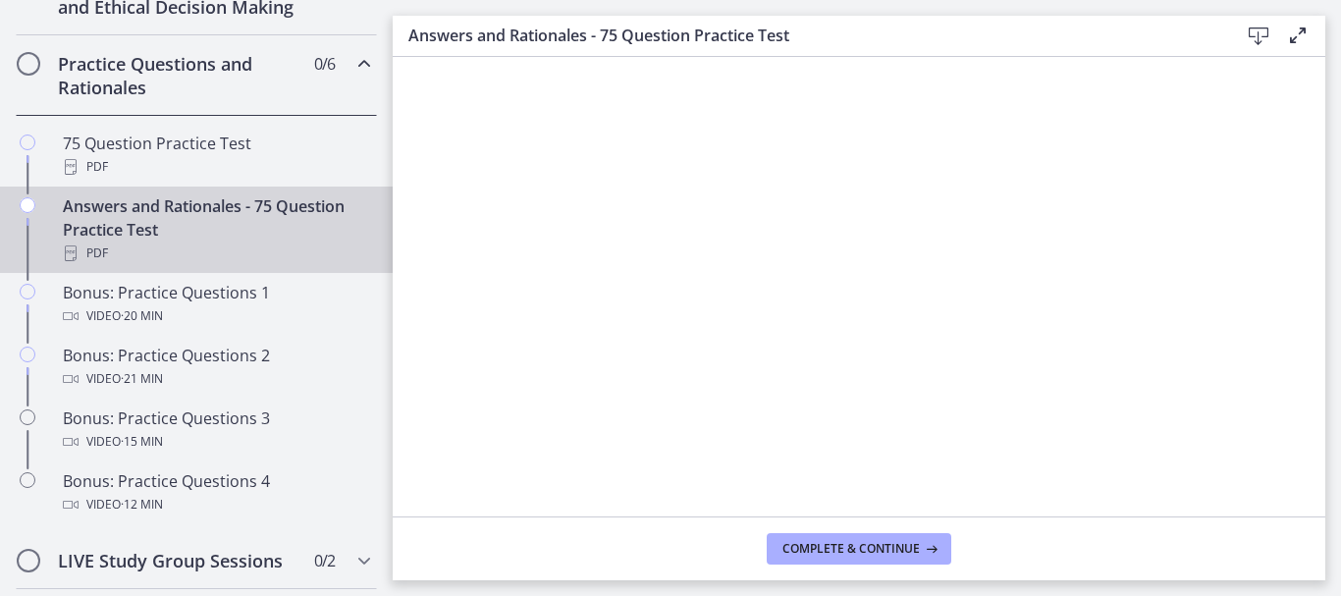
scroll to position [902, 0]
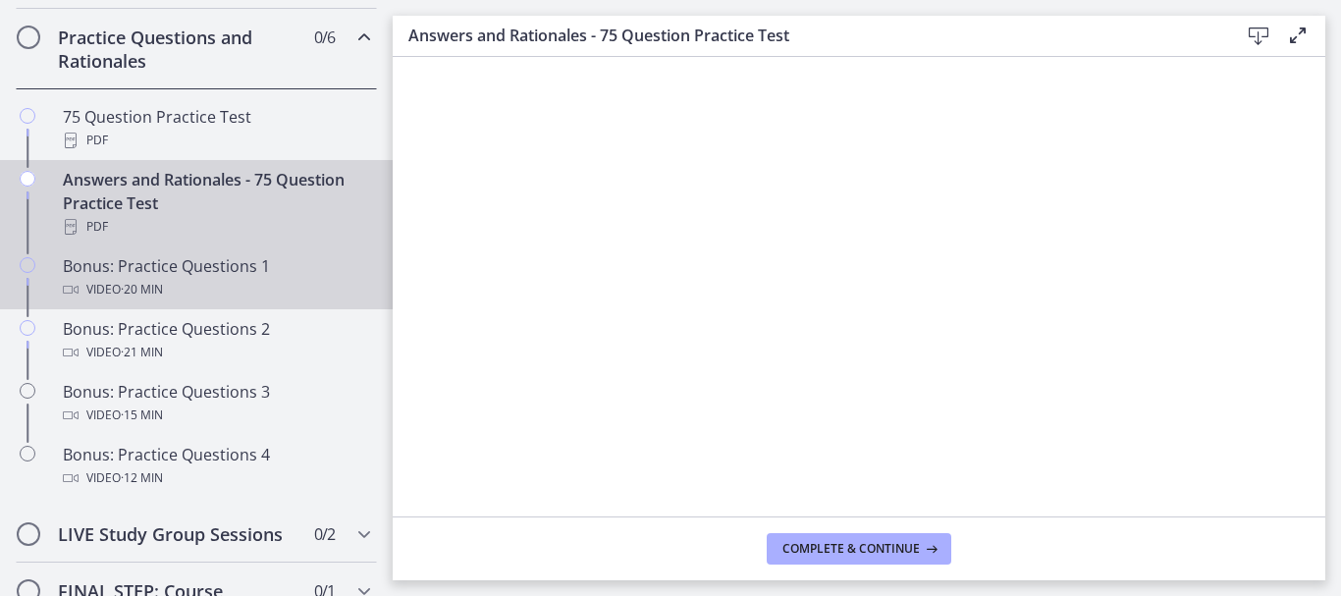
click at [163, 301] on span "· 20 min" at bounding box center [142, 290] width 42 height 24
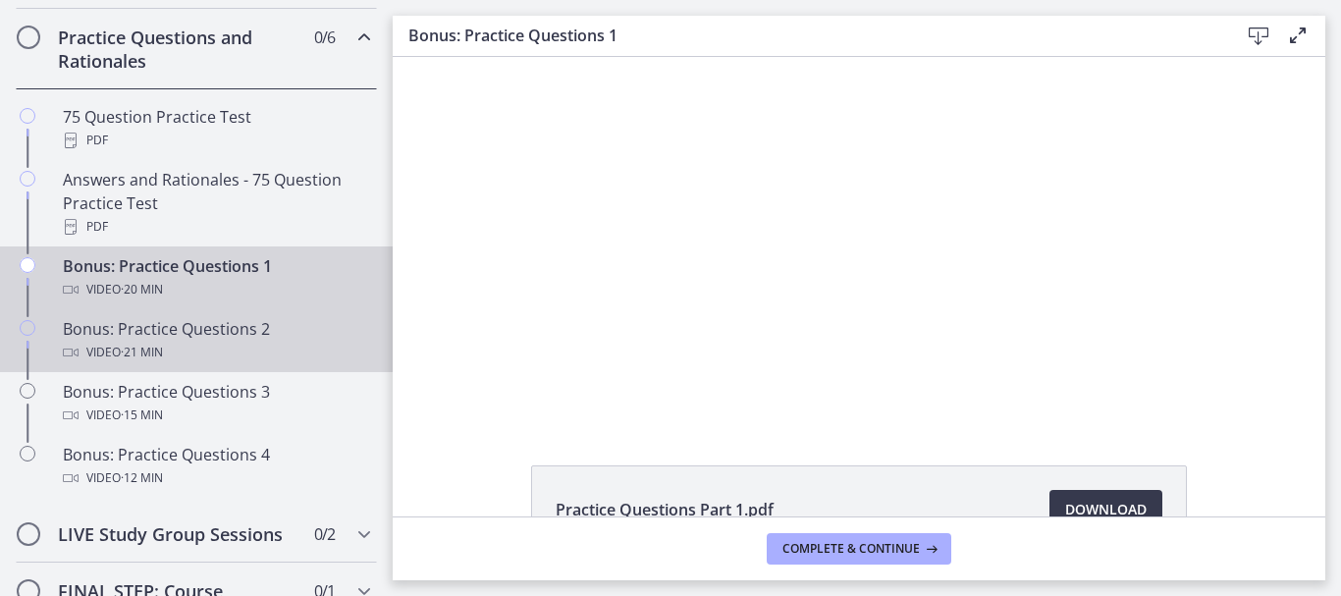
click at [200, 364] on div "Video · 21 min" at bounding box center [216, 353] width 306 height 24
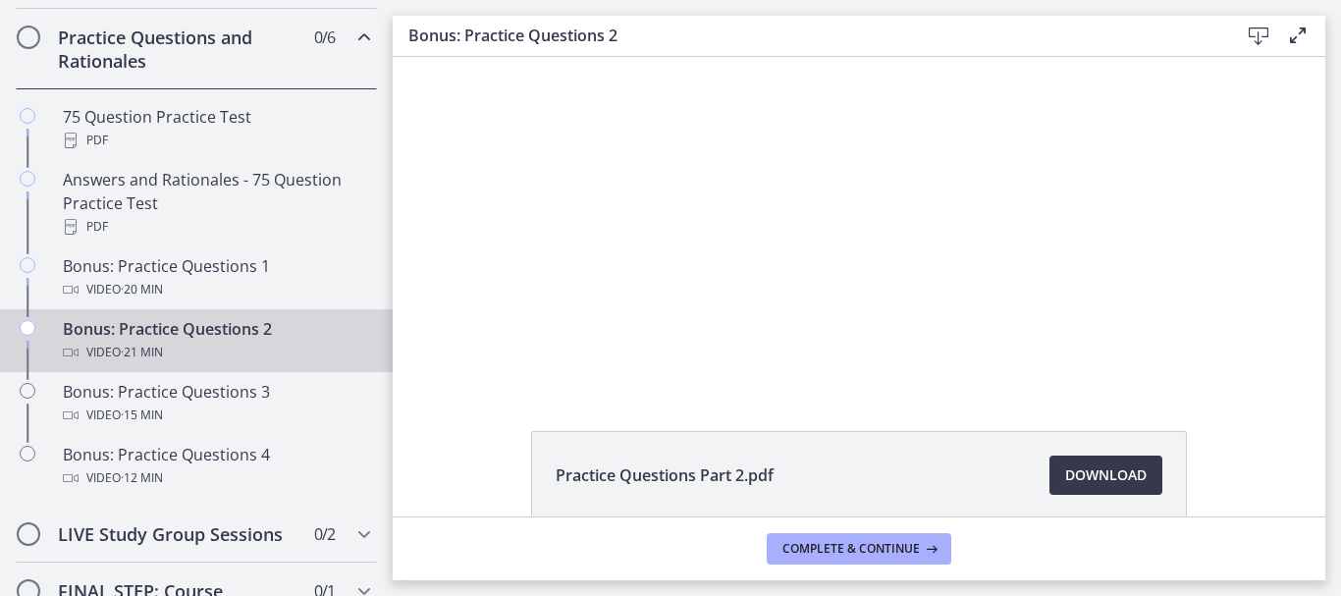
scroll to position [33, 0]
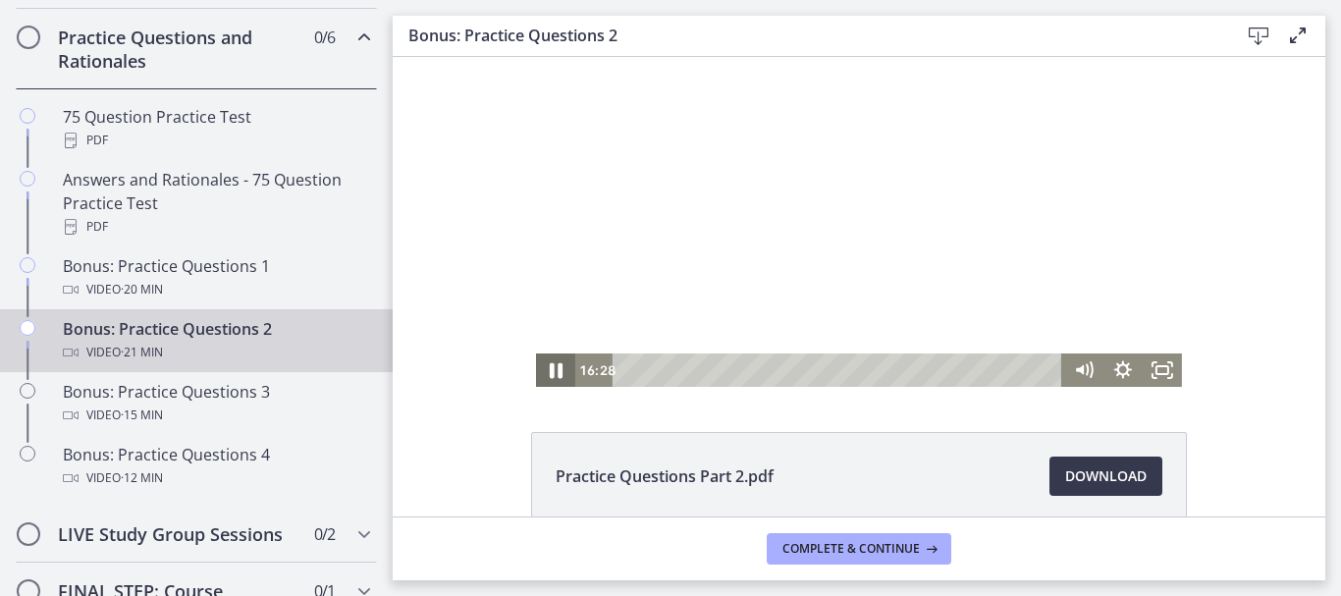
click at [551, 370] on icon "Pause" at bounding box center [555, 371] width 47 height 40
click at [547, 360] on icon "Play Video" at bounding box center [557, 371] width 47 height 40
click at [550, 364] on icon "Pause" at bounding box center [555, 371] width 47 height 40
